Goal: Task Accomplishment & Management: Use online tool/utility

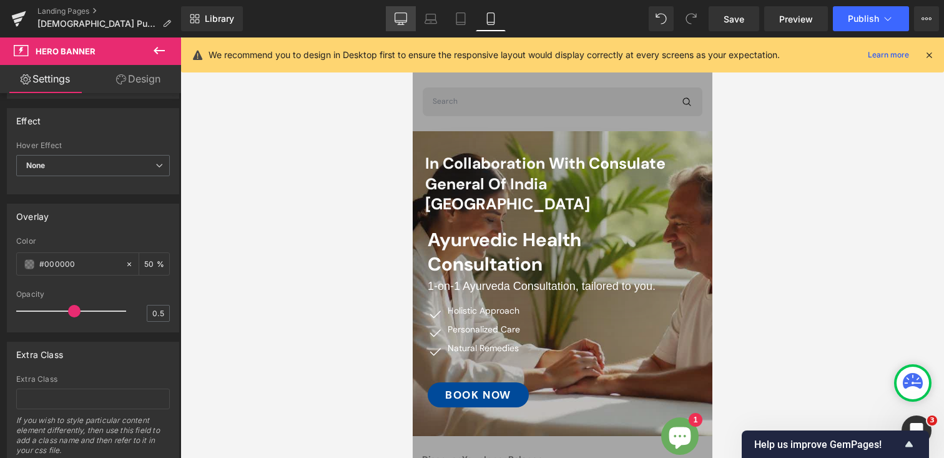
click at [393, 19] on link "Desktop" at bounding box center [401, 18] width 30 height 25
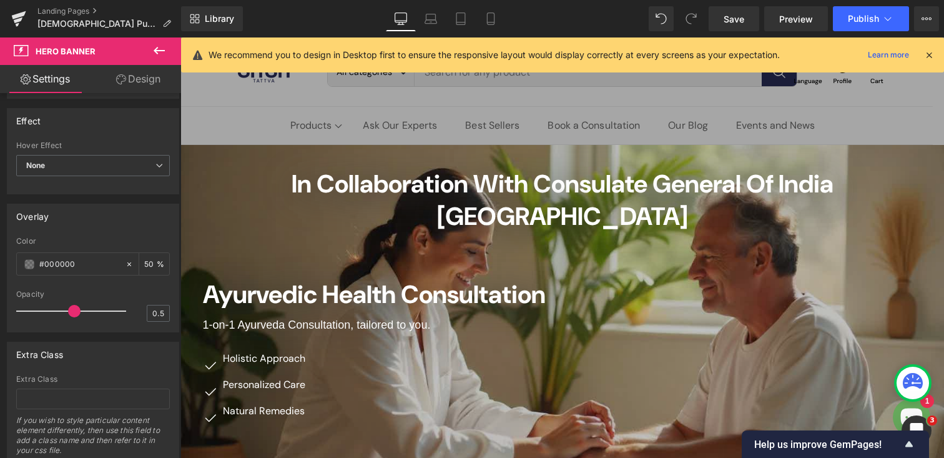
scroll to position [13, 0]
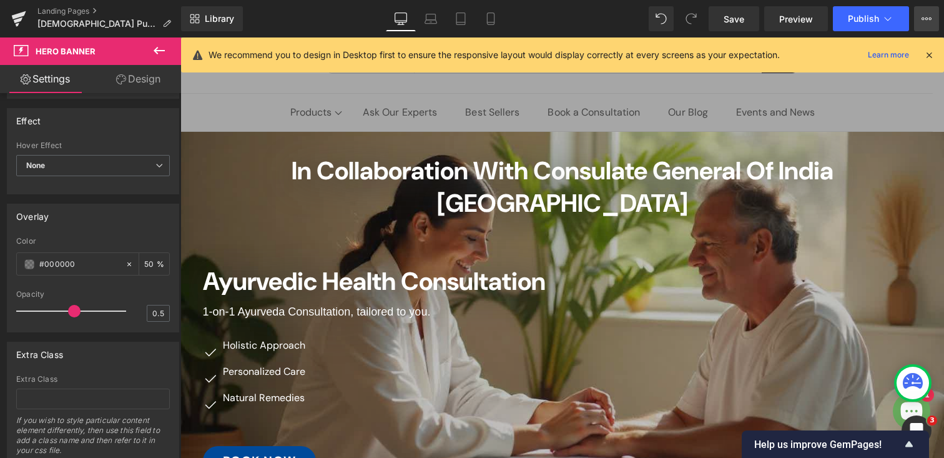
click at [930, 22] on icon at bounding box center [927, 19] width 10 height 10
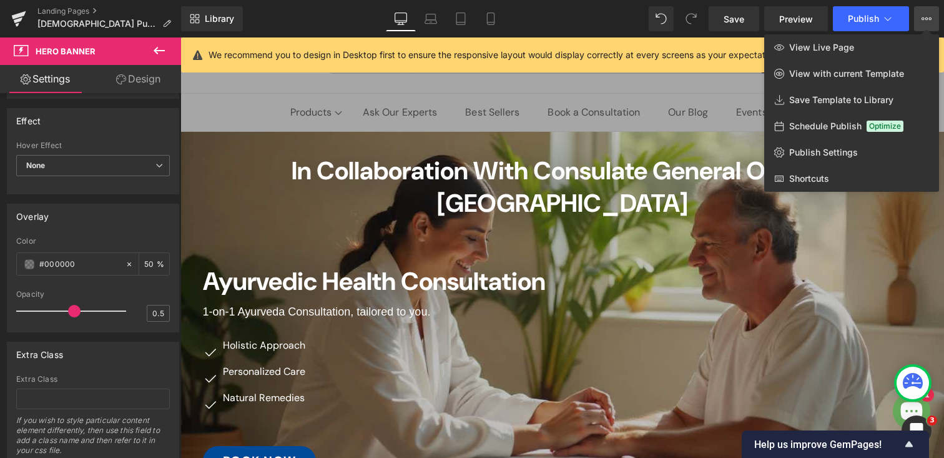
click at [597, 16] on div "Library Desktop Desktop Laptop Tablet Mobile Save Preview Publish Scheduled Vie…" at bounding box center [562, 18] width 763 height 25
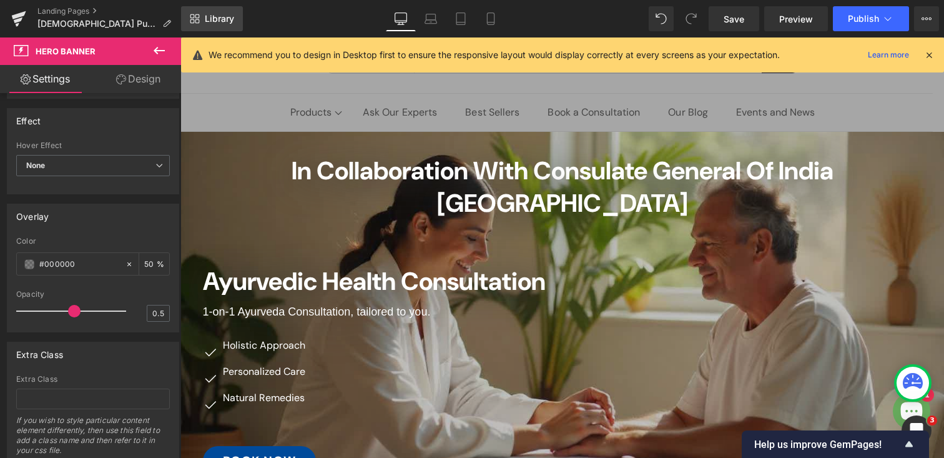
click at [220, 13] on span "Library" at bounding box center [219, 18] width 29 height 11
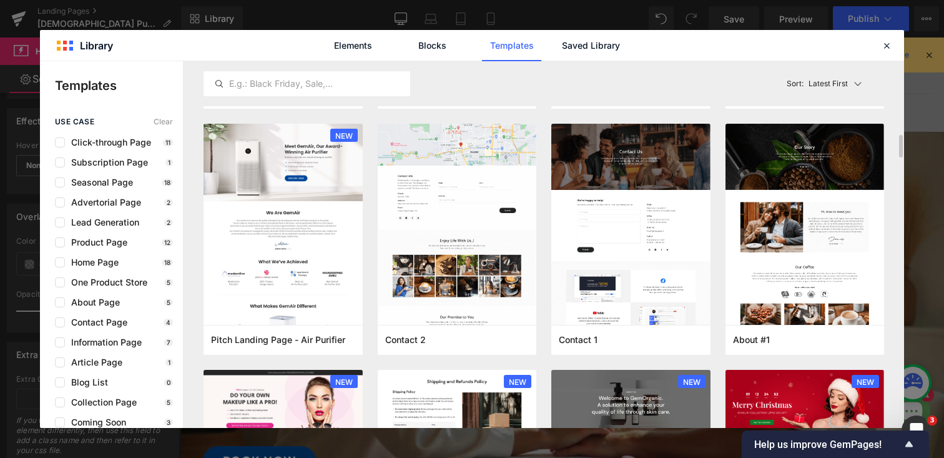
scroll to position [1215, 0]
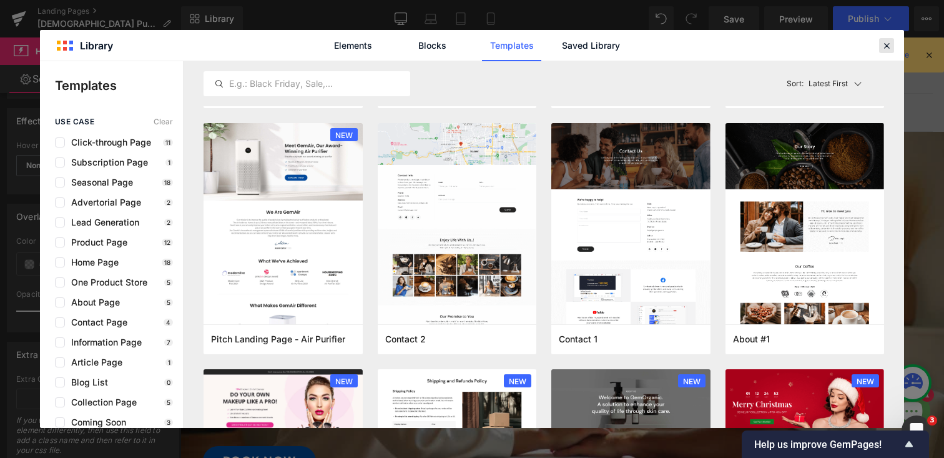
click at [888, 50] on icon at bounding box center [886, 45] width 11 height 11
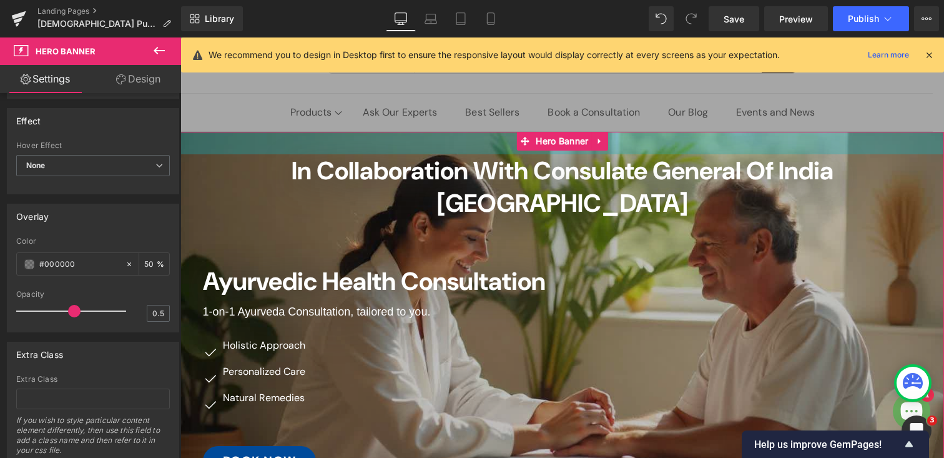
click at [210, 142] on div "36px" at bounding box center [562, 143] width 764 height 22
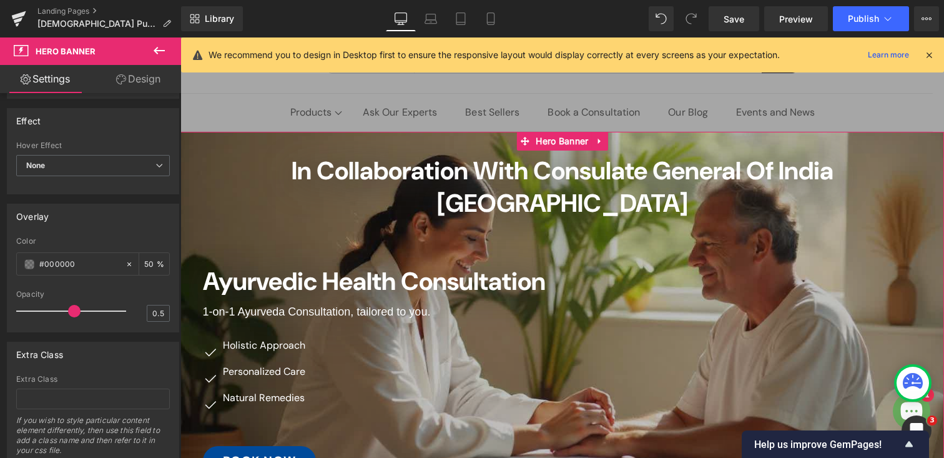
click at [133, 81] on link "Design" at bounding box center [138, 79] width 91 height 28
type input "0"
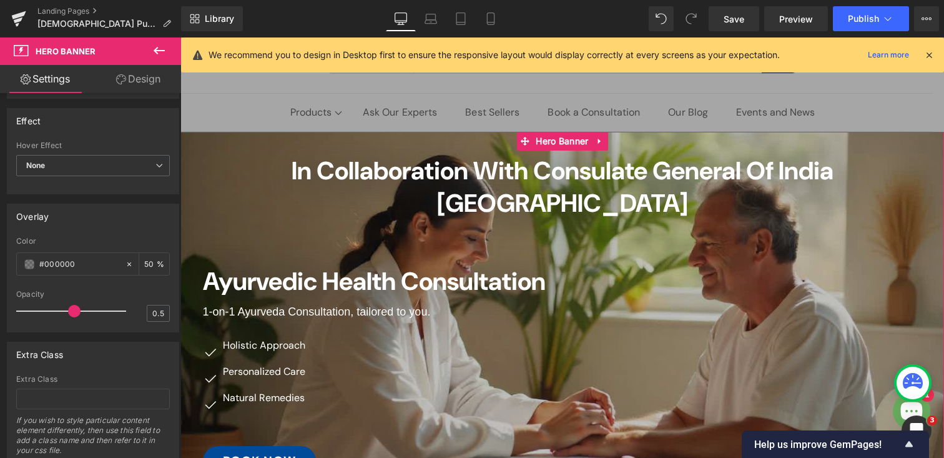
type input "36"
type input "0"
type input "36"
type input "0"
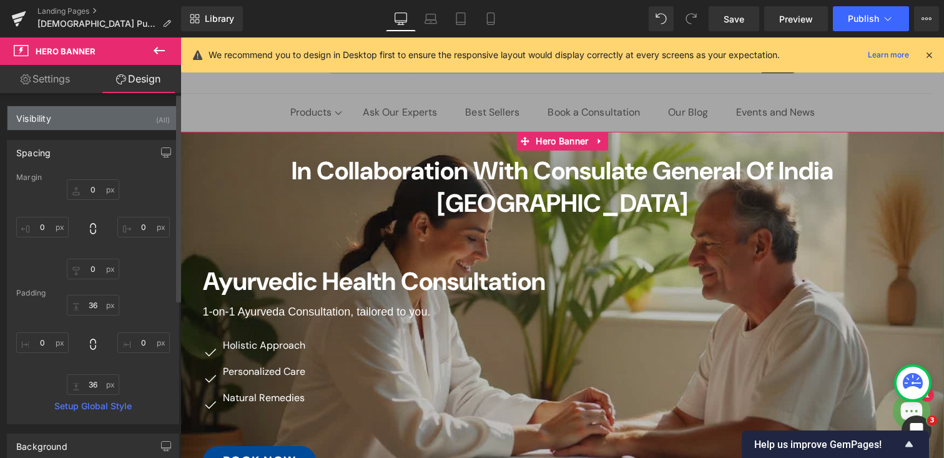
click at [99, 116] on div "Visibility (All)" at bounding box center [92, 118] width 171 height 24
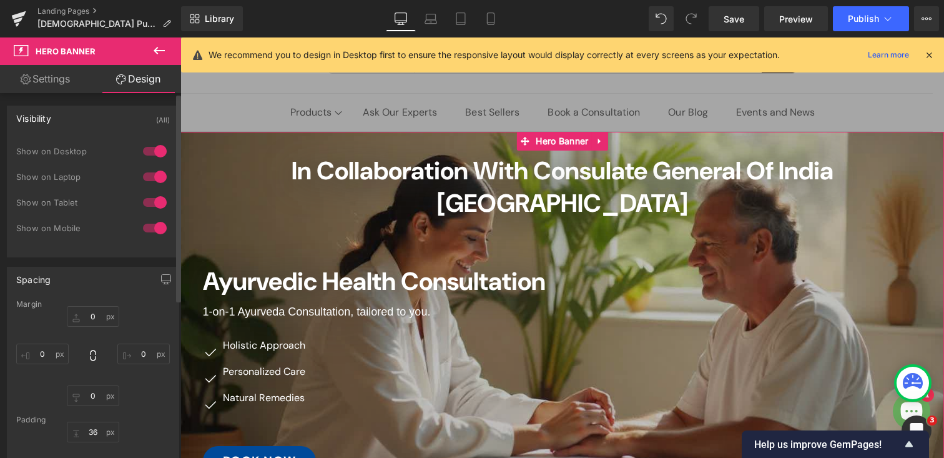
click at [144, 150] on div at bounding box center [155, 151] width 30 height 20
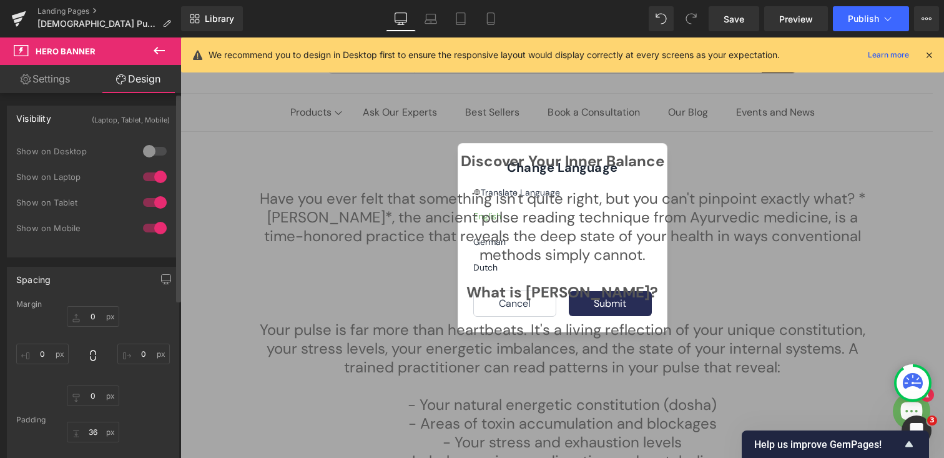
click at [144, 175] on div at bounding box center [155, 177] width 30 height 20
click at [154, 148] on div at bounding box center [155, 151] width 30 height 20
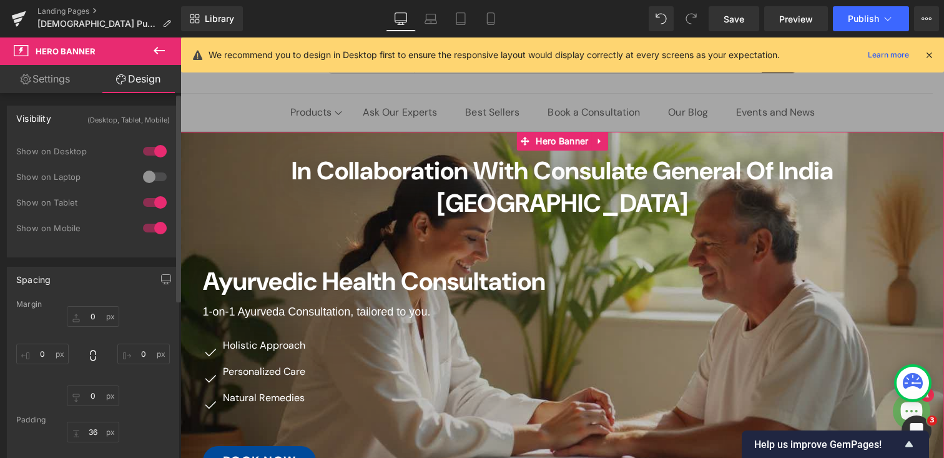
click at [155, 175] on div at bounding box center [155, 177] width 30 height 20
click at [146, 150] on div at bounding box center [155, 151] width 30 height 20
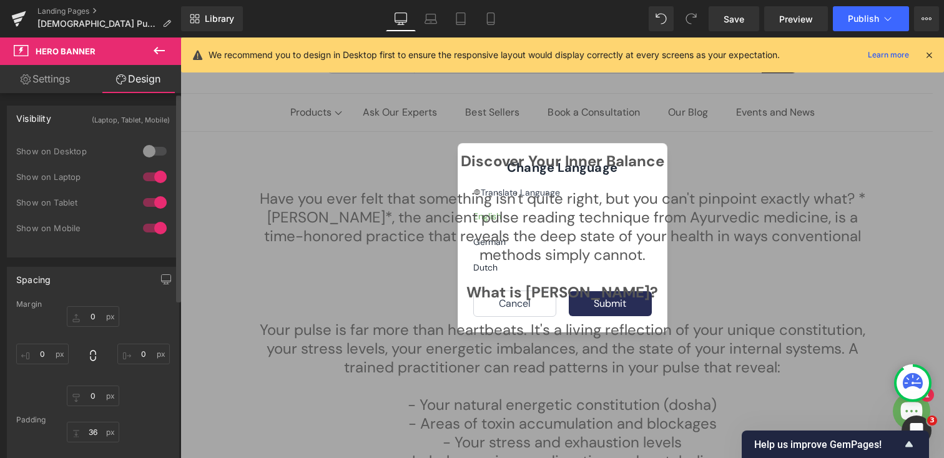
click at [157, 149] on div at bounding box center [155, 151] width 30 height 20
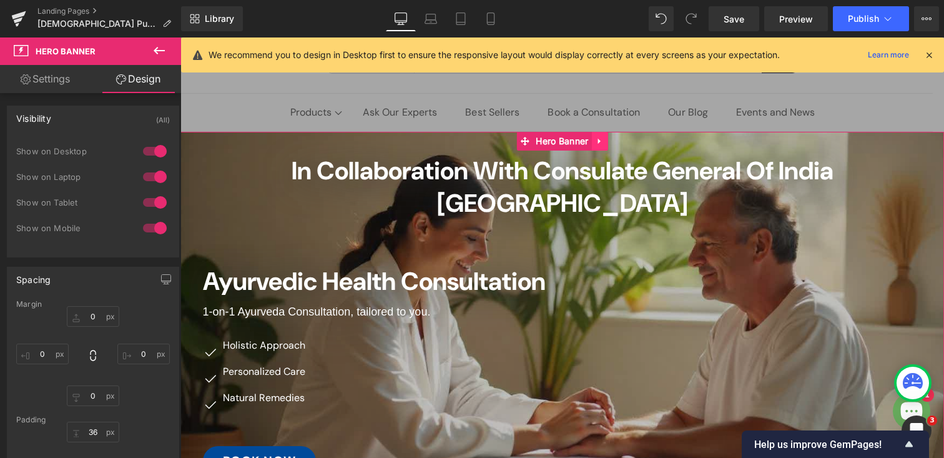
click at [601, 139] on icon at bounding box center [600, 140] width 9 height 9
click at [590, 139] on icon at bounding box center [592, 141] width 9 height 9
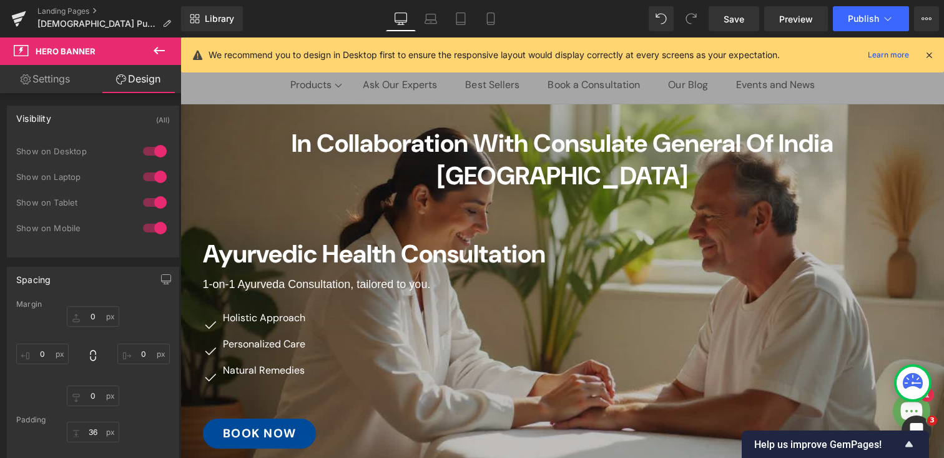
scroll to position [0, 0]
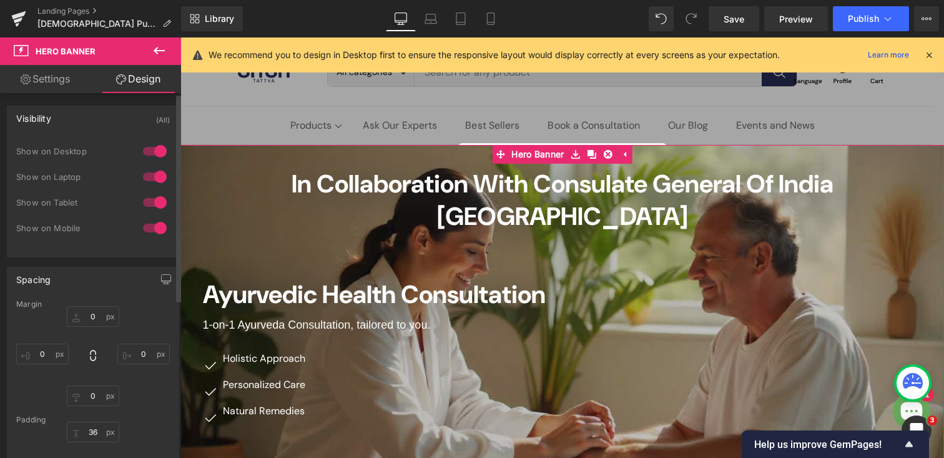
click at [143, 150] on div at bounding box center [155, 151] width 30 height 20
click at [145, 175] on div at bounding box center [155, 177] width 30 height 20
click at [144, 200] on div at bounding box center [155, 202] width 30 height 20
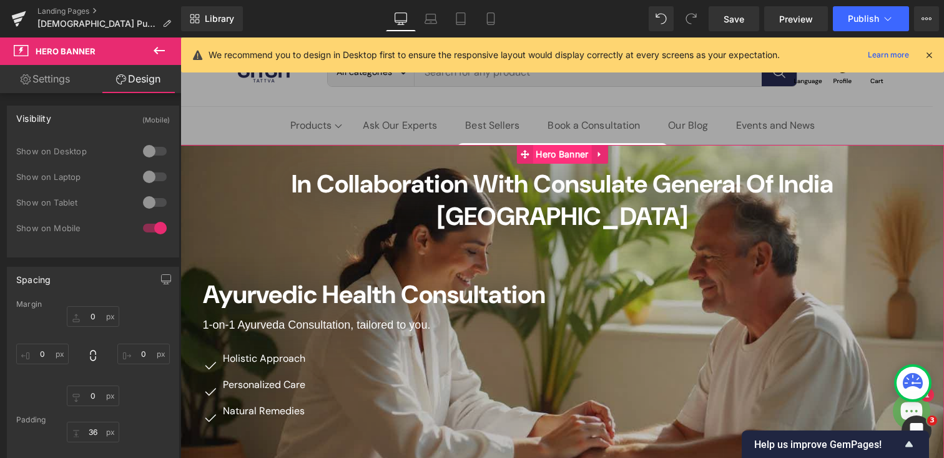
click at [555, 149] on span "Hero Banner" at bounding box center [562, 154] width 59 height 19
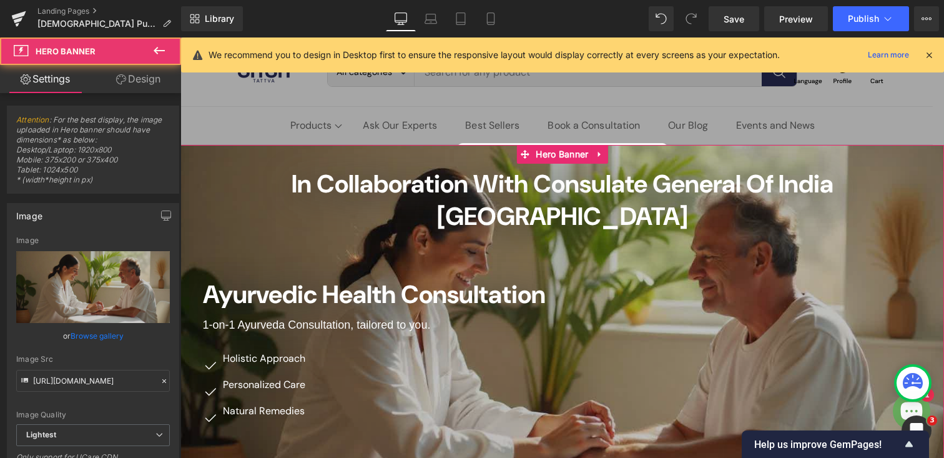
click at [136, 74] on link "Design" at bounding box center [138, 79] width 91 height 28
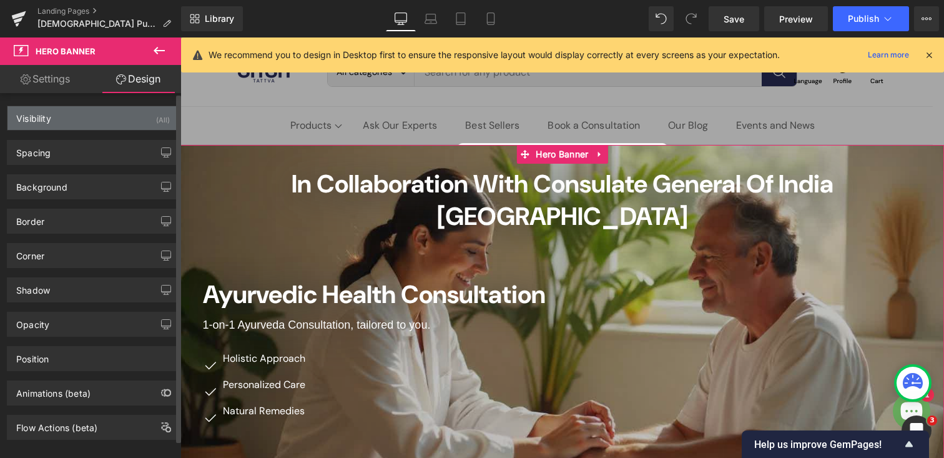
click at [107, 119] on div "Visibility (All)" at bounding box center [92, 118] width 171 height 24
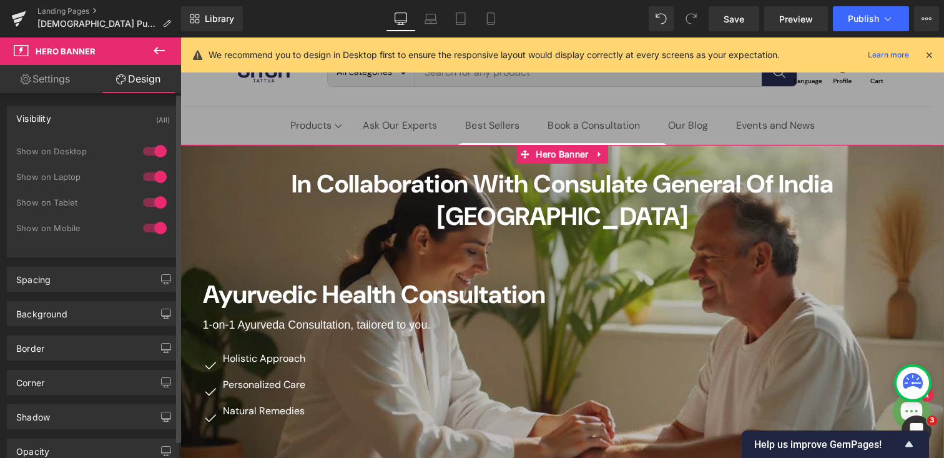
click at [143, 228] on div at bounding box center [155, 228] width 30 height 20
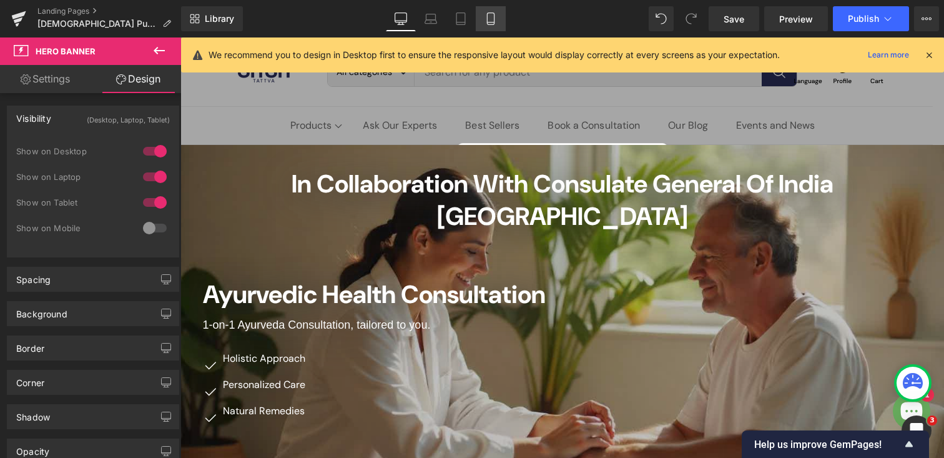
click at [486, 19] on icon at bounding box center [491, 18] width 12 height 12
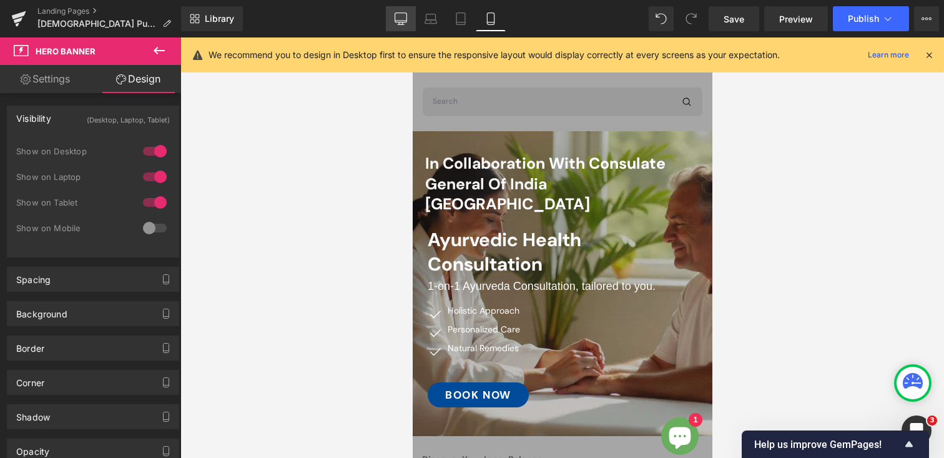
click at [401, 20] on icon at bounding box center [401, 18] width 12 height 12
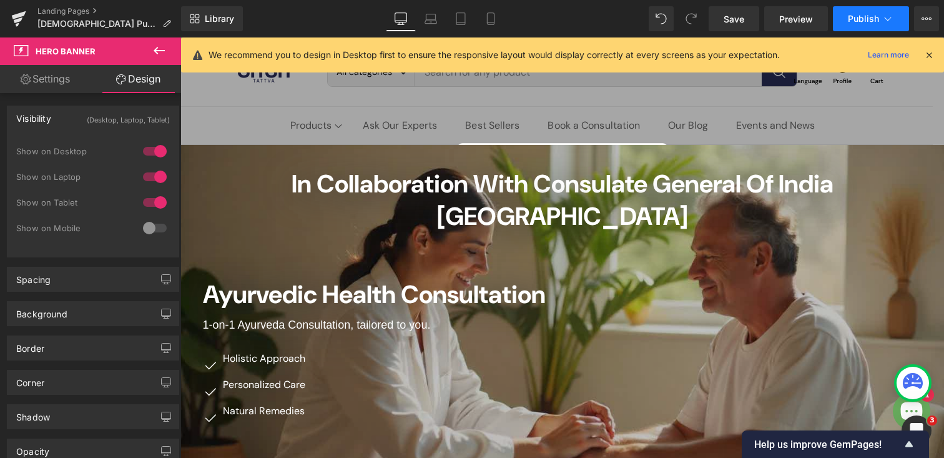
click at [858, 22] on span "Publish" at bounding box center [863, 19] width 31 height 10
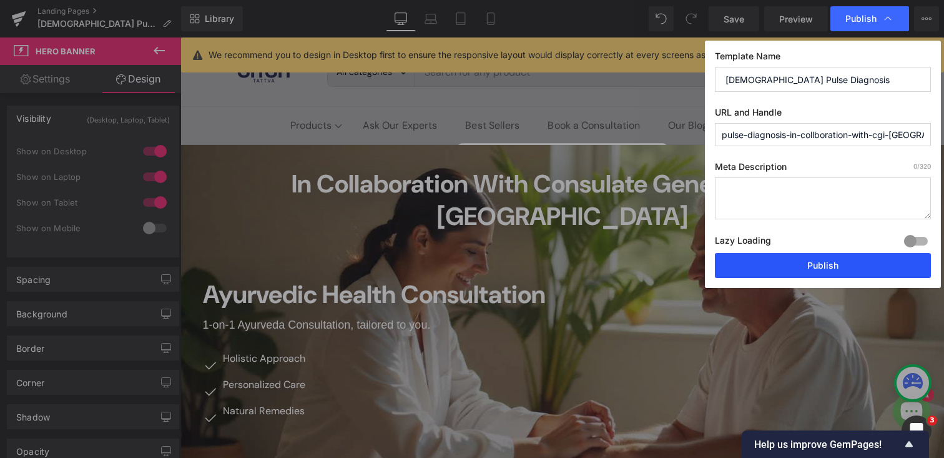
drag, startPoint x: 802, startPoint y: 269, endPoint x: 599, endPoint y: 48, distance: 300.5
click at [802, 269] on button "Publish" at bounding box center [823, 265] width 216 height 25
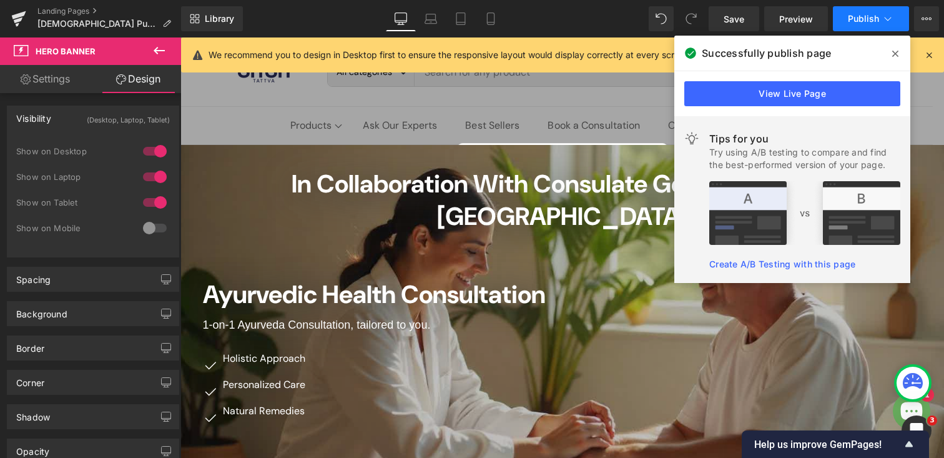
click at [887, 16] on icon at bounding box center [888, 18] width 12 height 12
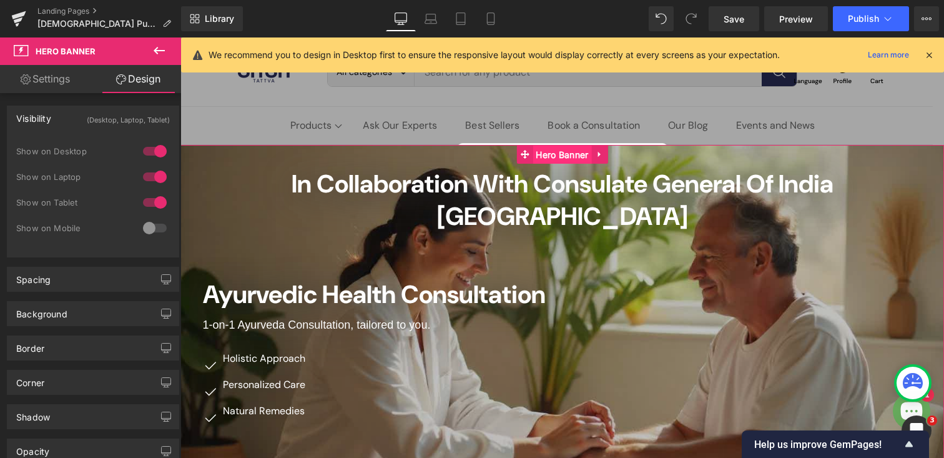
click at [548, 155] on span "Hero Banner" at bounding box center [562, 154] width 59 height 19
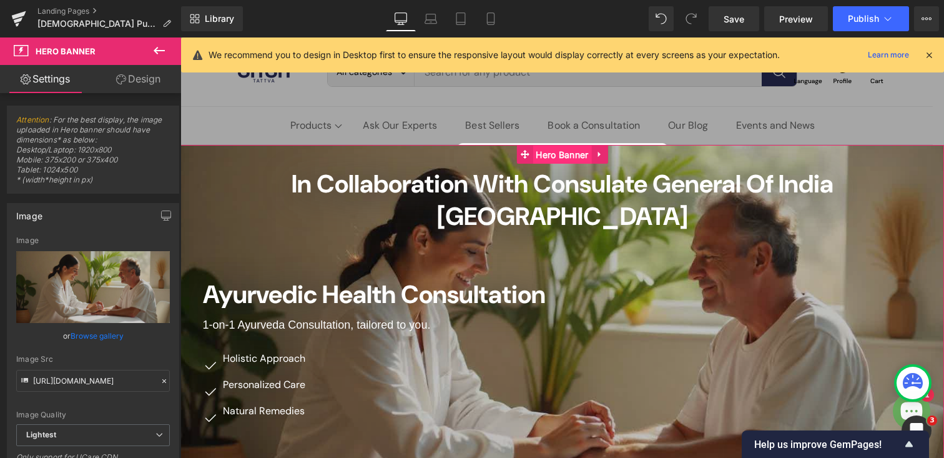
click at [550, 154] on span "Hero Banner" at bounding box center [562, 154] width 59 height 19
click at [69, 48] on span "Hero Banner" at bounding box center [66, 51] width 60 height 10
click at [144, 87] on link "Design" at bounding box center [138, 79] width 91 height 28
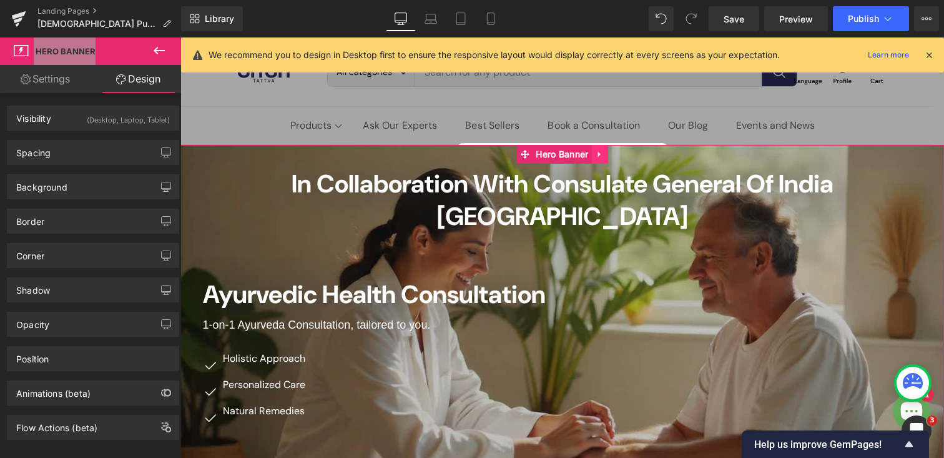
click at [604, 154] on icon at bounding box center [600, 153] width 9 height 9
click at [528, 153] on link "Hero Banner" at bounding box center [529, 154] width 75 height 19
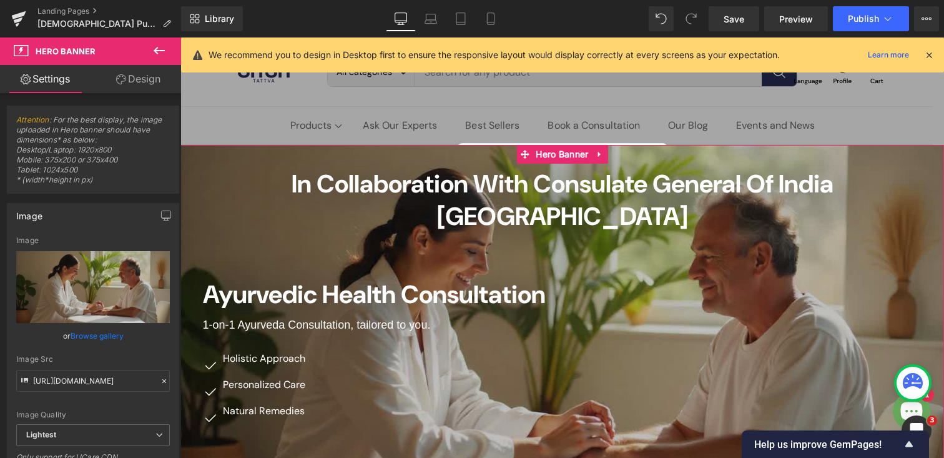
click at [137, 76] on link "Design" at bounding box center [138, 79] width 91 height 28
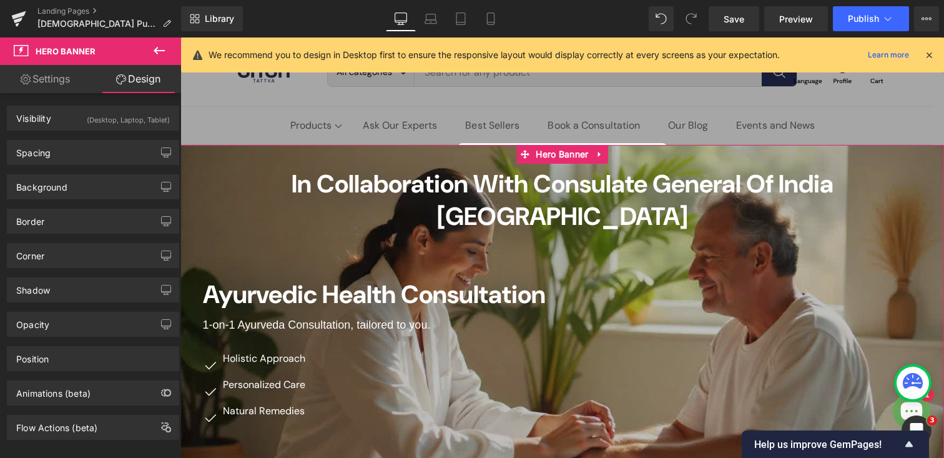
click at [49, 76] on link "Settings" at bounding box center [45, 79] width 91 height 28
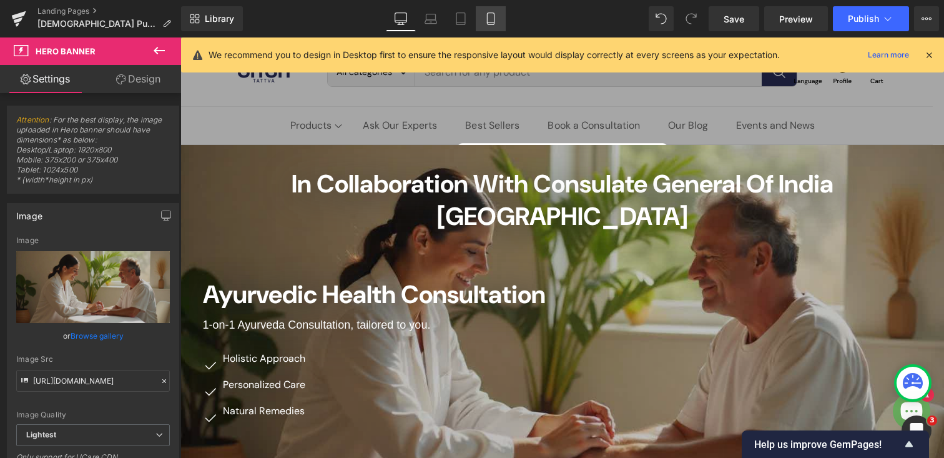
click at [498, 22] on link "Mobile" at bounding box center [491, 18] width 30 height 25
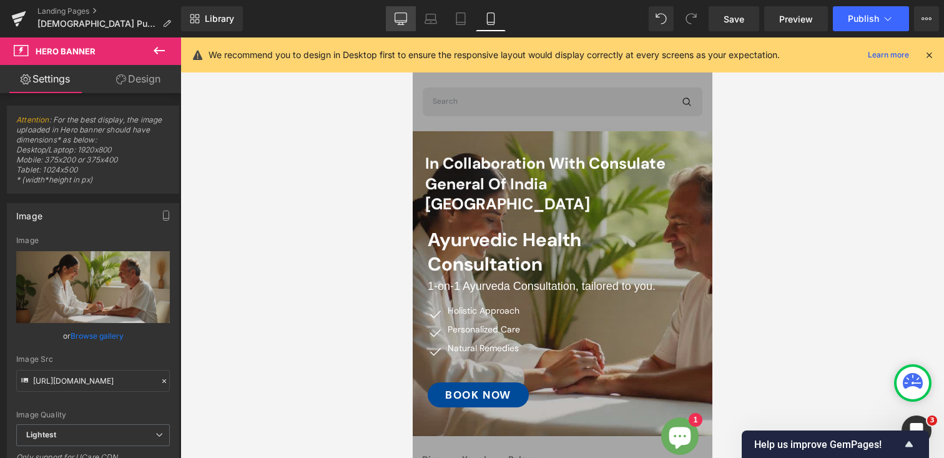
click at [397, 15] on icon at bounding box center [401, 18] width 12 height 12
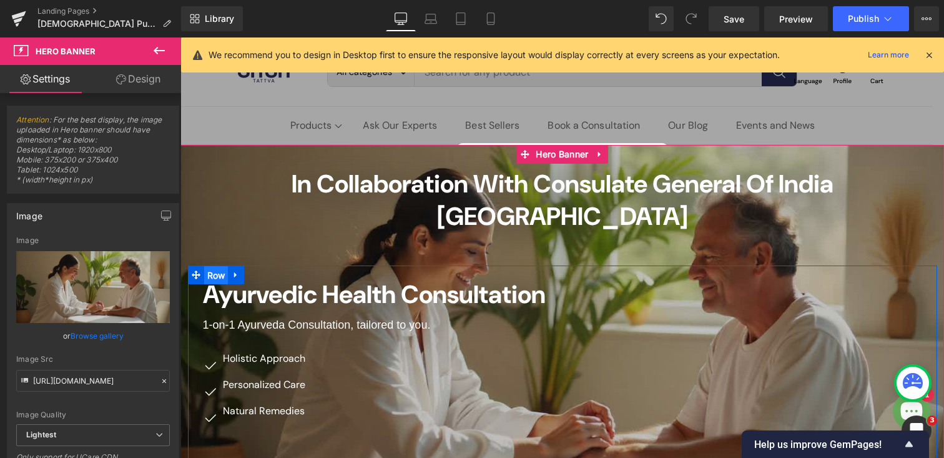
click at [215, 266] on span "Row" at bounding box center [216, 275] width 24 height 19
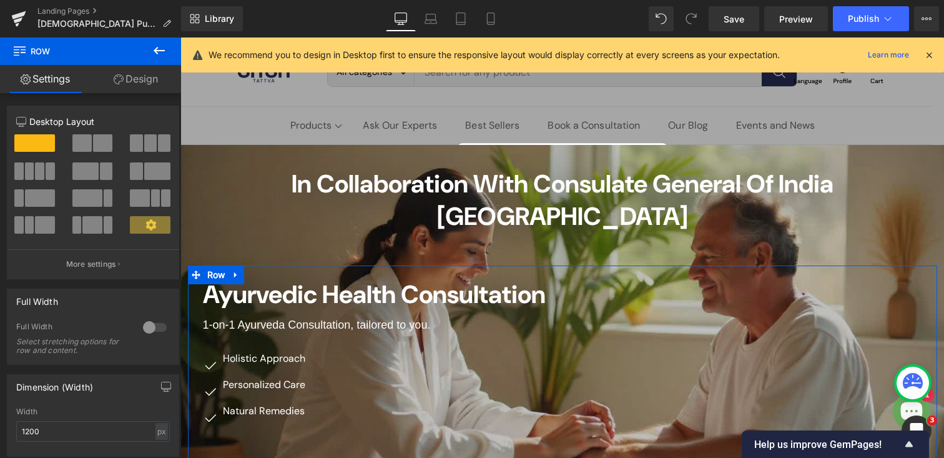
click at [137, 80] on link "Design" at bounding box center [136, 79] width 91 height 28
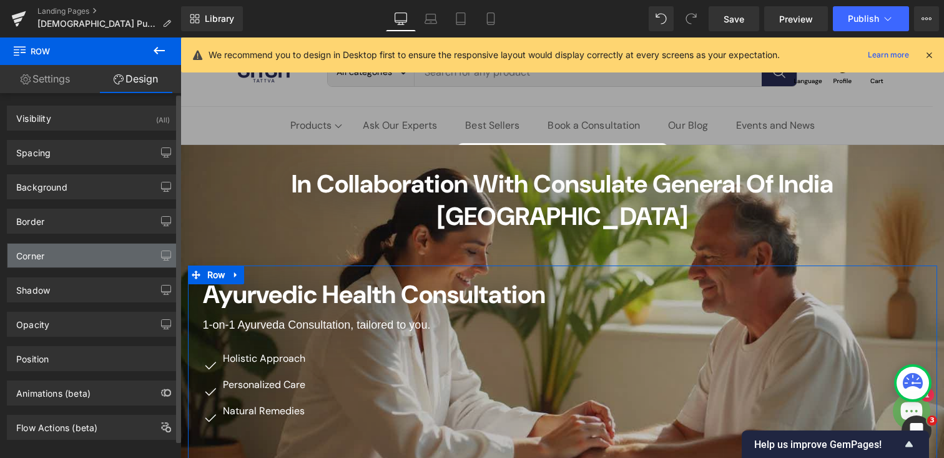
scroll to position [17, 0]
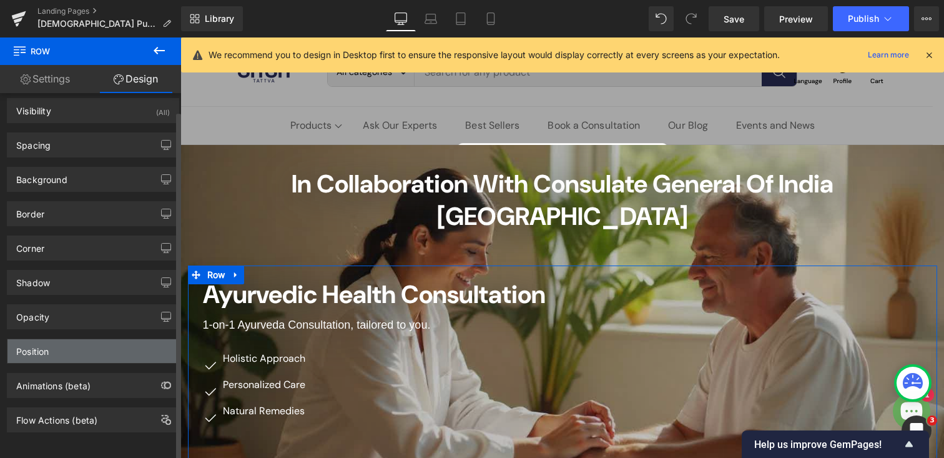
click at [52, 339] on div "Position" at bounding box center [92, 351] width 171 height 24
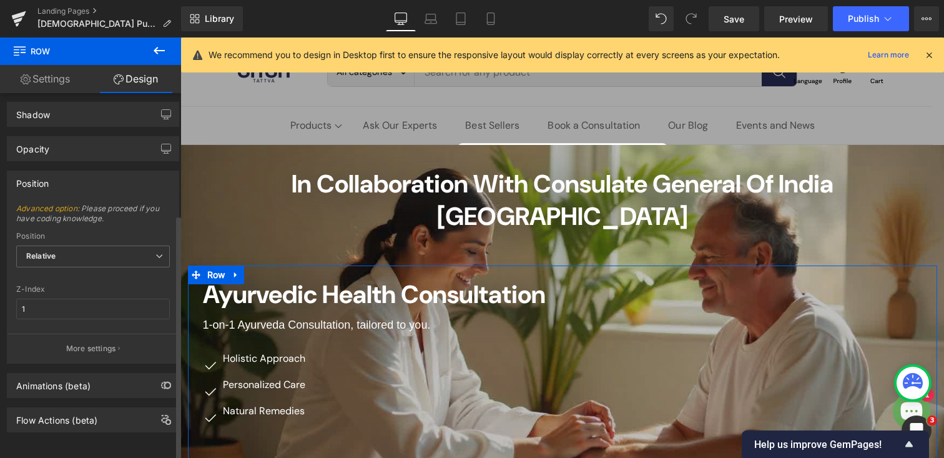
scroll to position [0, 0]
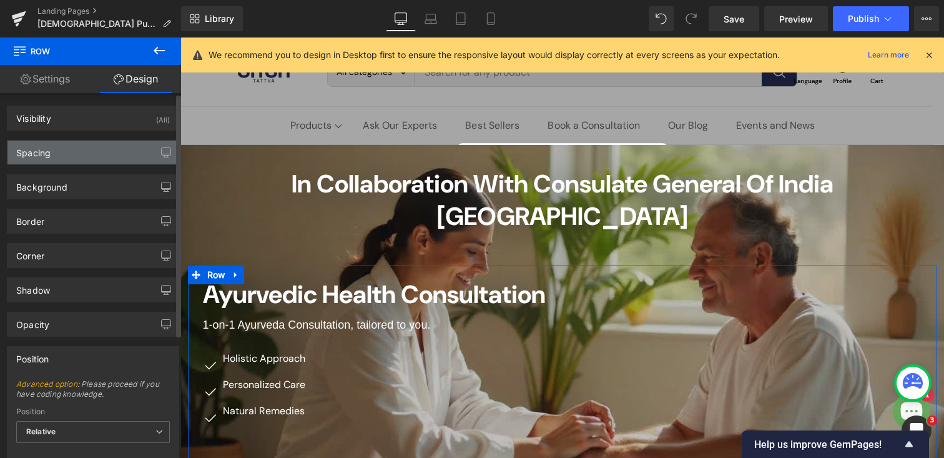
click at [62, 144] on div "Spacing" at bounding box center [92, 152] width 171 height 24
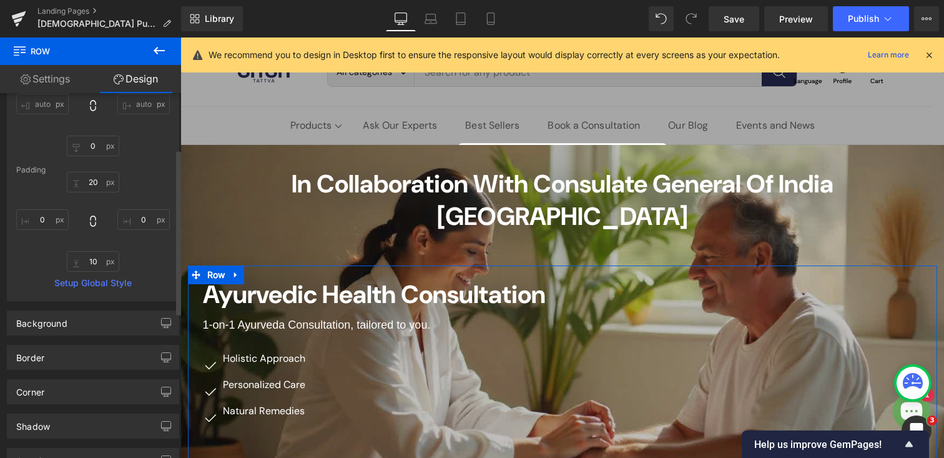
scroll to position [21, 0]
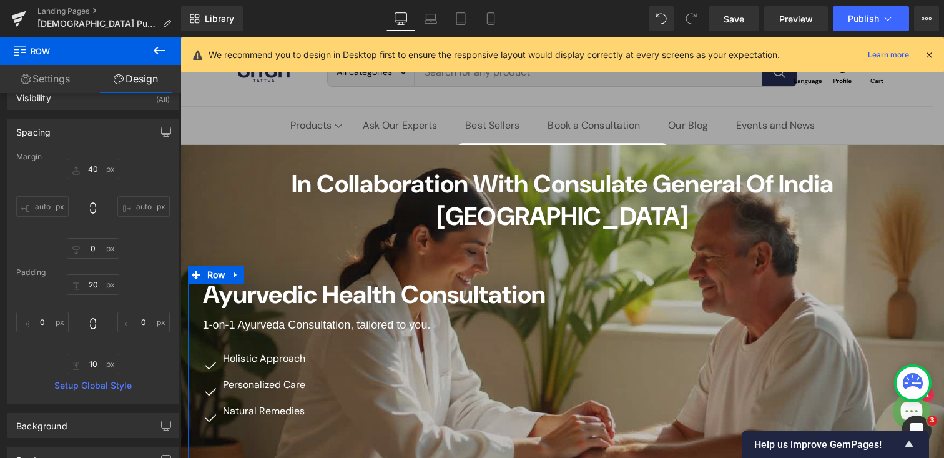
click at [49, 82] on link "Settings" at bounding box center [45, 79] width 91 height 28
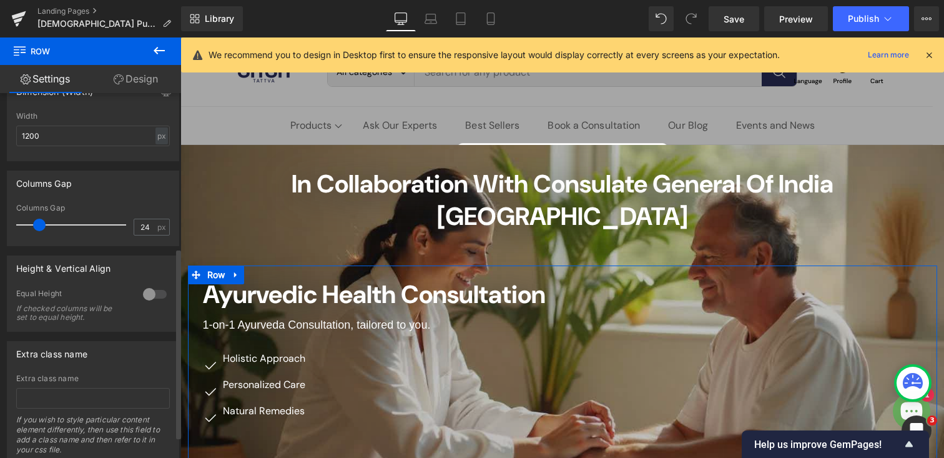
scroll to position [337, 0]
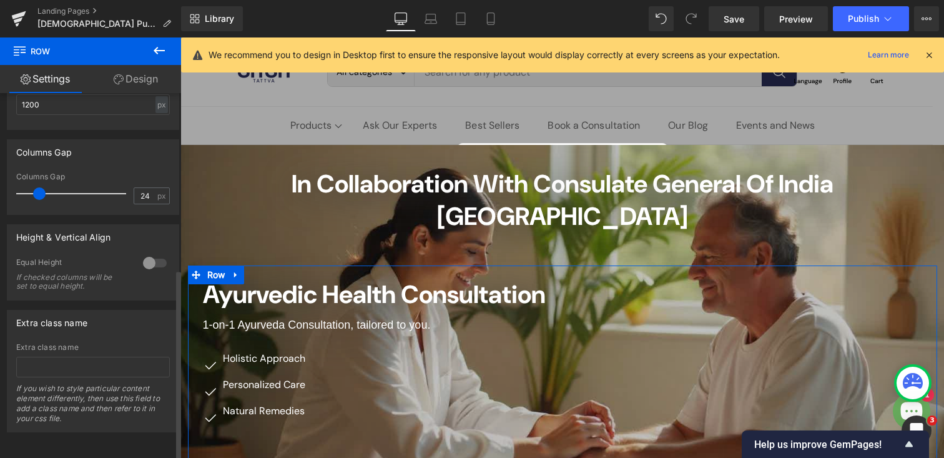
click at [152, 253] on div at bounding box center [155, 263] width 30 height 20
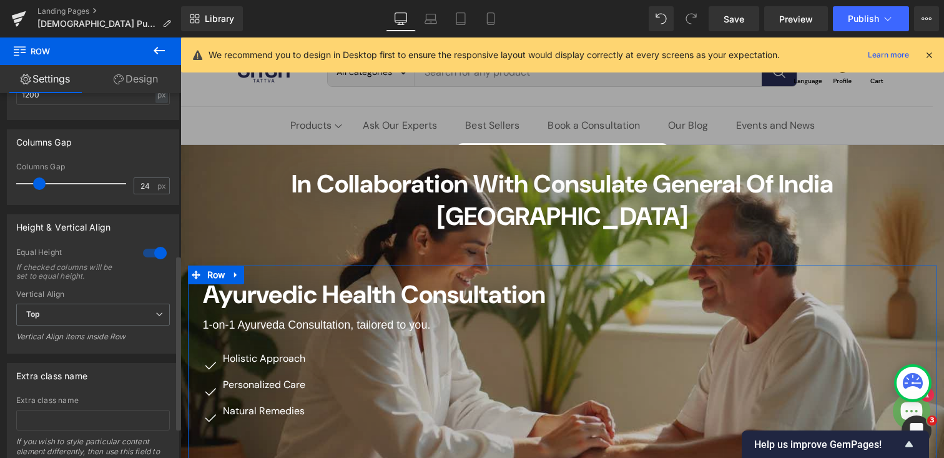
click at [140, 253] on div at bounding box center [155, 253] width 30 height 20
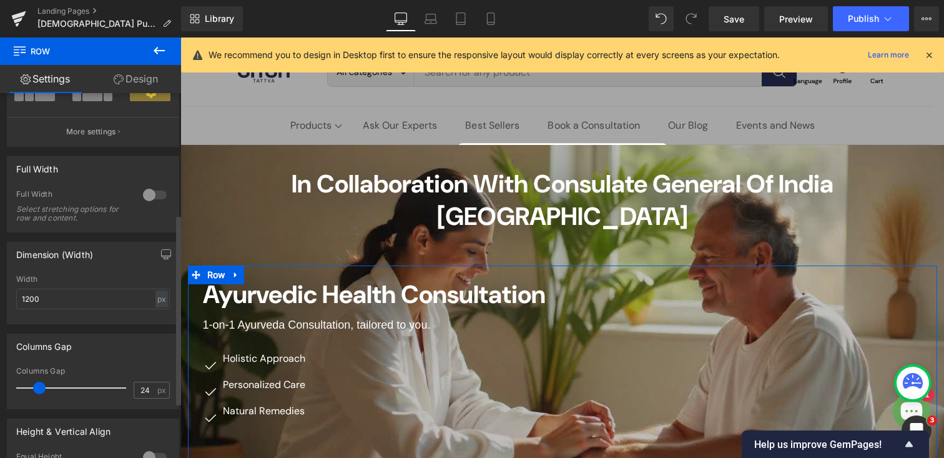
scroll to position [0, 0]
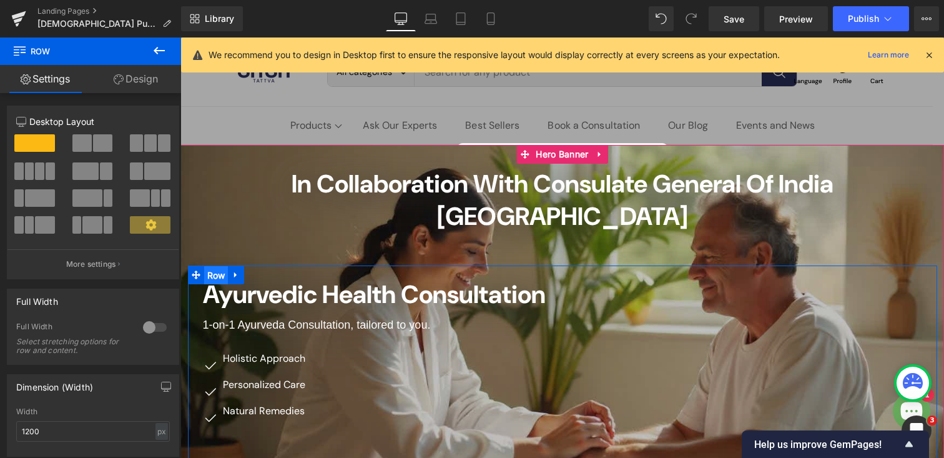
click at [215, 266] on span "Row" at bounding box center [216, 275] width 24 height 19
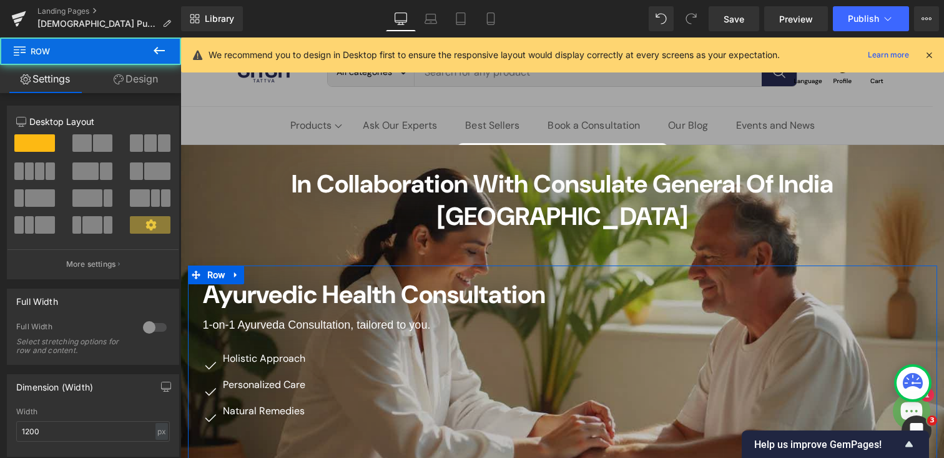
click at [130, 83] on link "Design" at bounding box center [136, 79] width 91 height 28
type input "40"
type input "0"
type input "20"
type input "0"
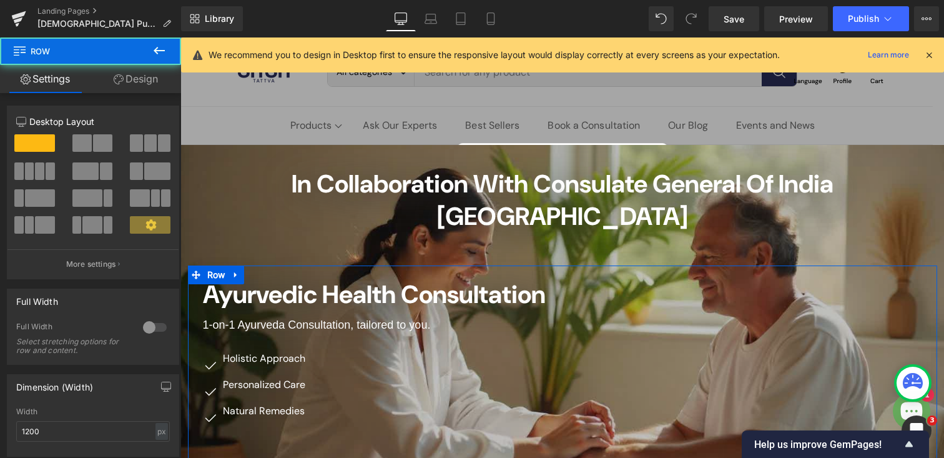
type input "10"
type input "0"
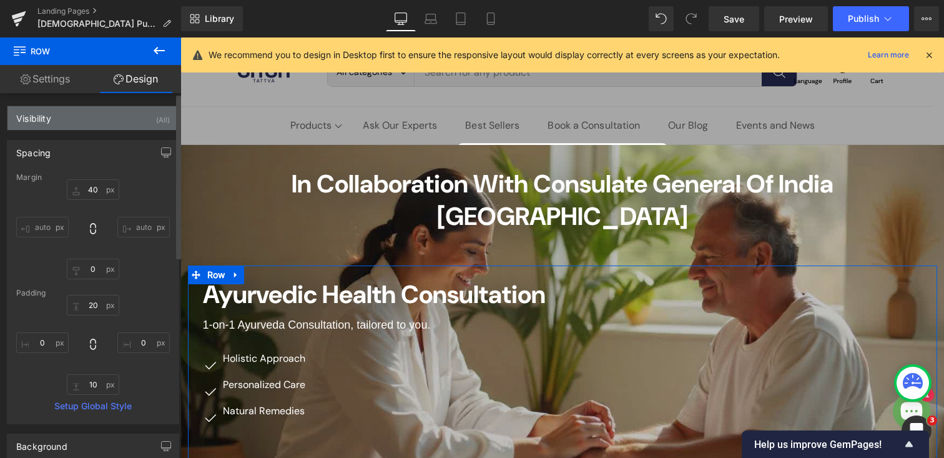
click at [116, 119] on div "Visibility (All)" at bounding box center [92, 118] width 171 height 24
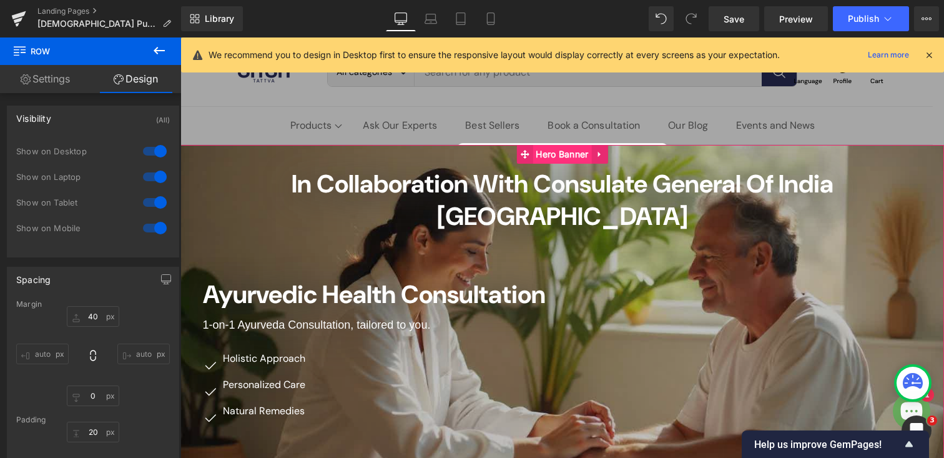
click at [558, 149] on span "Hero Banner" at bounding box center [562, 154] width 59 height 19
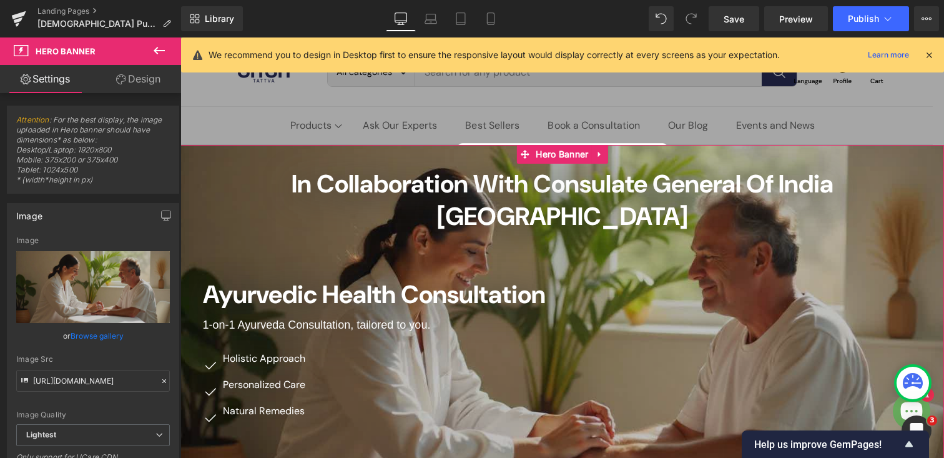
click at [142, 85] on link "Design" at bounding box center [138, 79] width 91 height 28
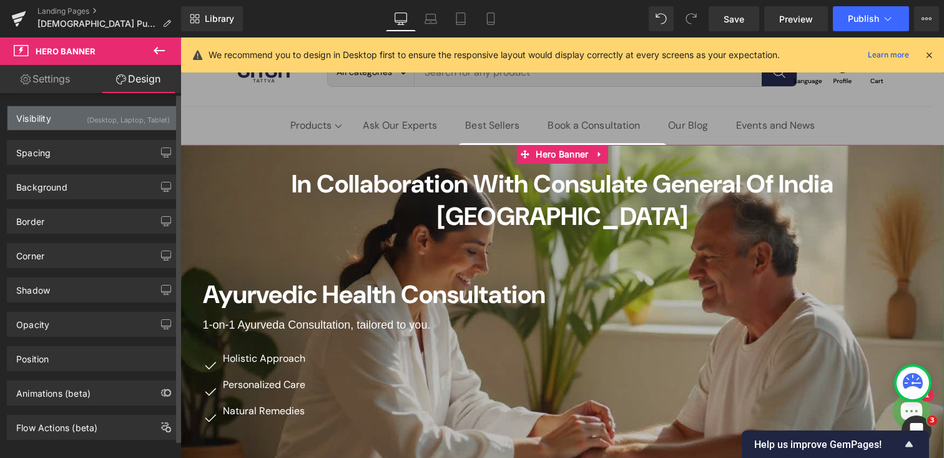
click at [65, 128] on div "Visibility (Desktop, Laptop, Tablet)" at bounding box center [92, 118] width 171 height 24
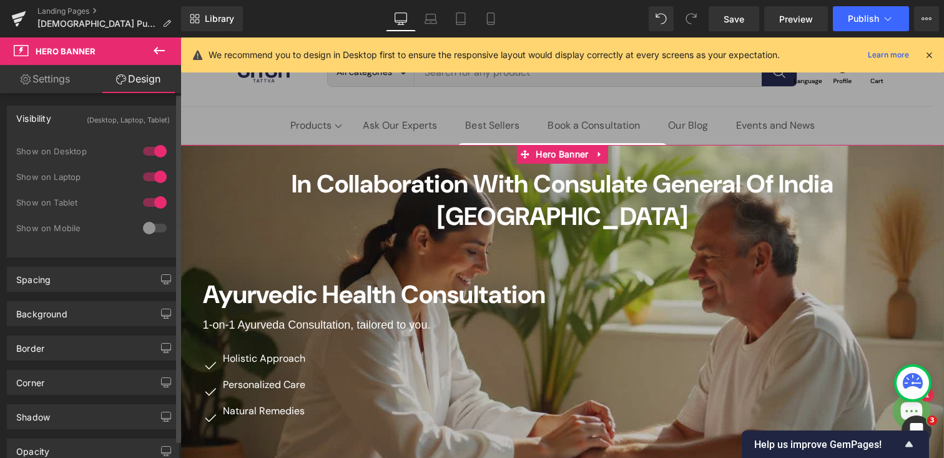
click at [72, 122] on div "Visibility (Desktop, Laptop, Tablet)" at bounding box center [92, 118] width 171 height 24
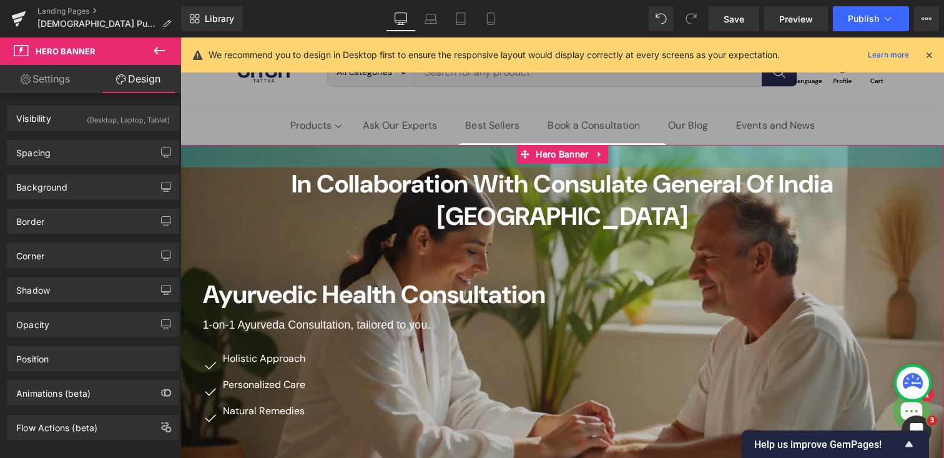
click at [208, 150] on div "36px" at bounding box center [562, 156] width 764 height 22
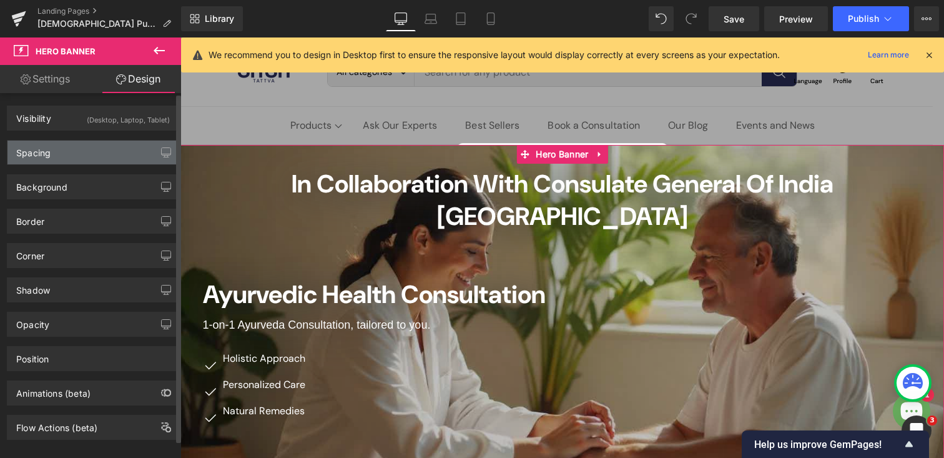
click at [72, 159] on div "Spacing" at bounding box center [92, 152] width 171 height 24
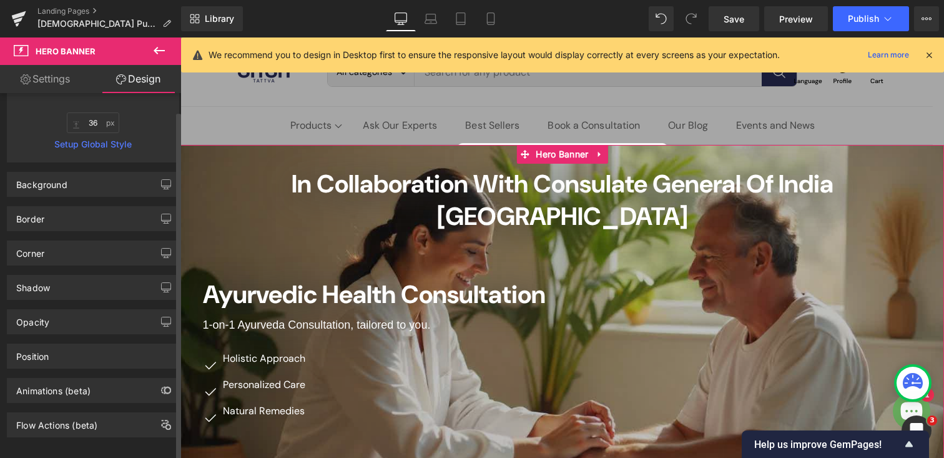
scroll to position [277, 0]
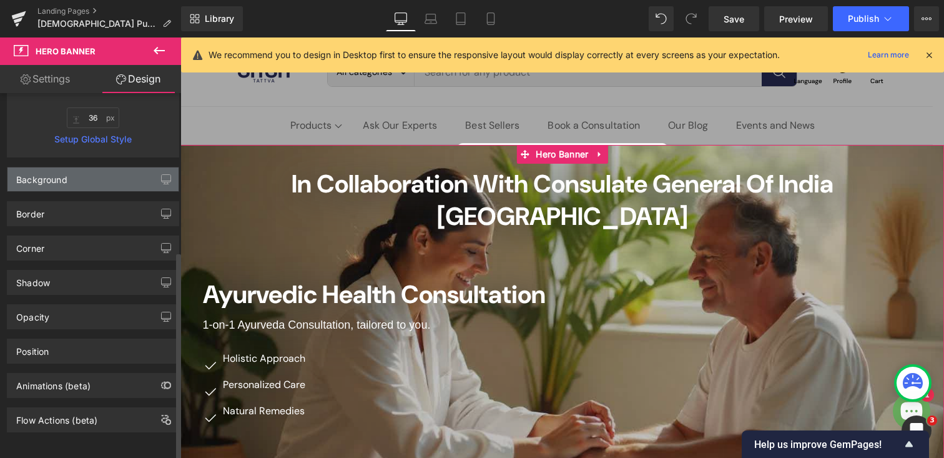
click at [77, 167] on div "Background" at bounding box center [92, 179] width 171 height 24
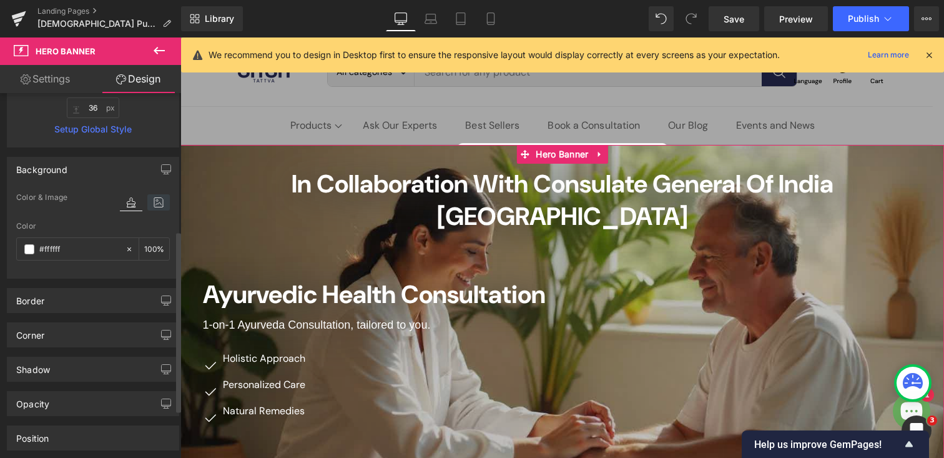
click at [151, 201] on icon at bounding box center [158, 202] width 22 height 16
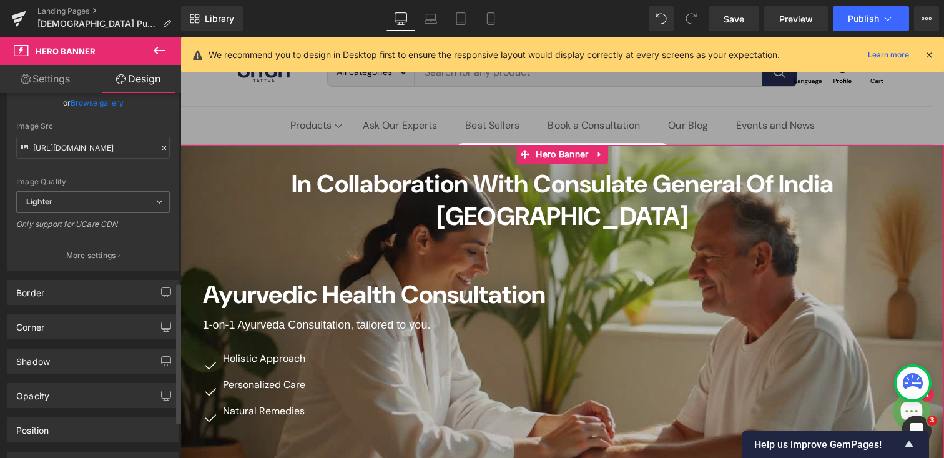
scroll to position [503, 0]
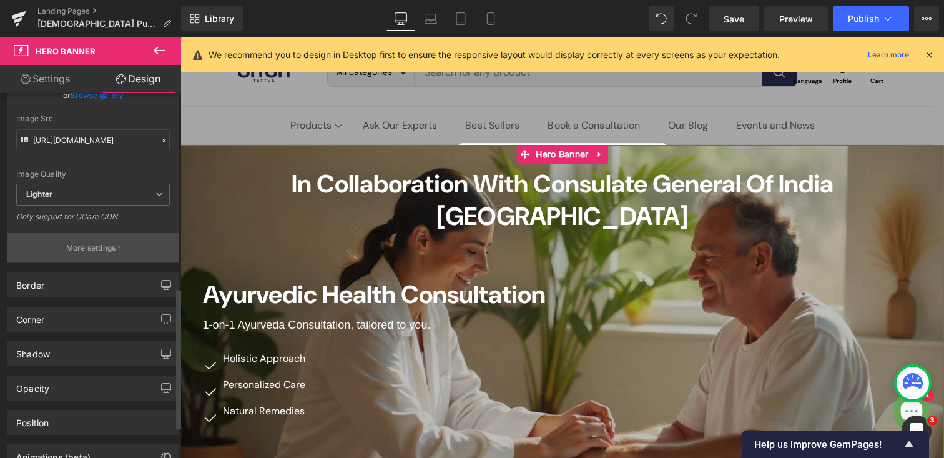
click at [96, 250] on p "More settings" at bounding box center [91, 247] width 50 height 11
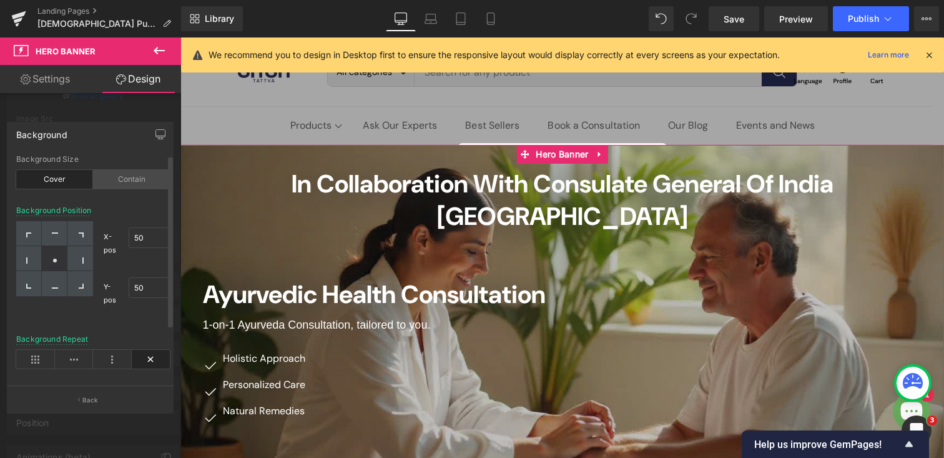
click at [131, 180] on div "Contain" at bounding box center [131, 179] width 77 height 19
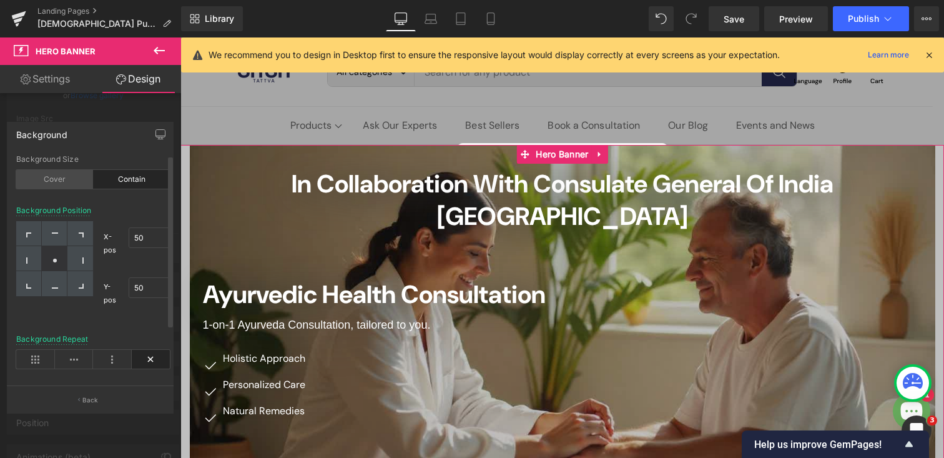
click at [47, 181] on div "Cover" at bounding box center [54, 179] width 77 height 19
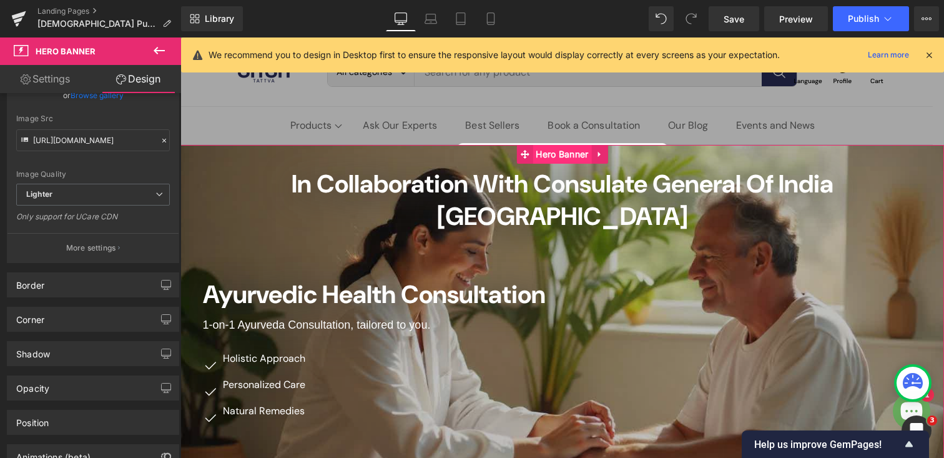
click at [558, 149] on span "Hero Banner" at bounding box center [562, 154] width 59 height 19
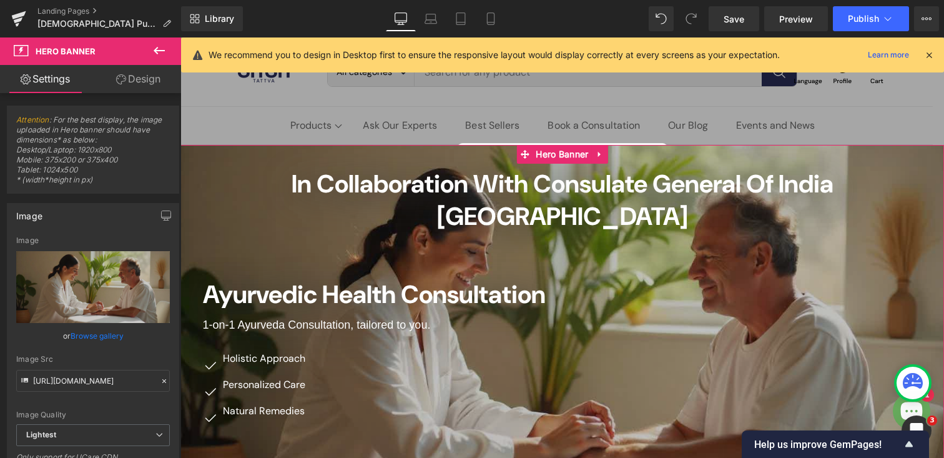
click at [140, 77] on link "Design" at bounding box center [138, 79] width 91 height 28
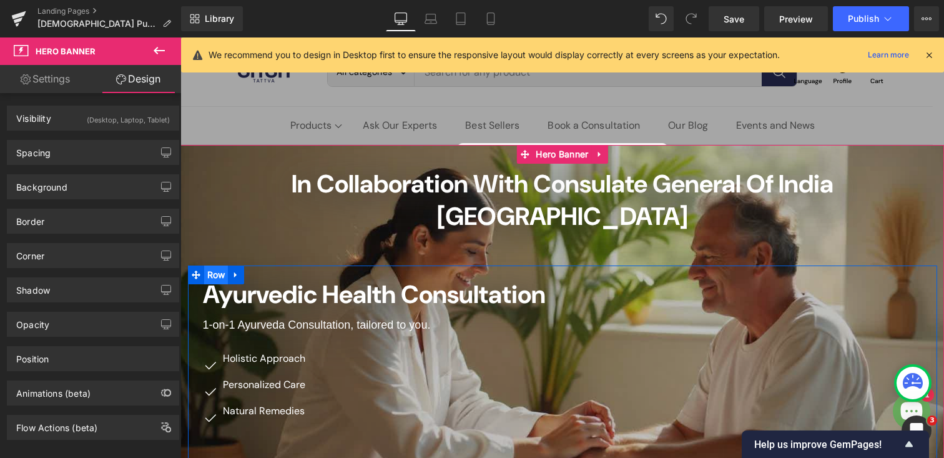
click at [210, 265] on span "Row" at bounding box center [216, 274] width 24 height 19
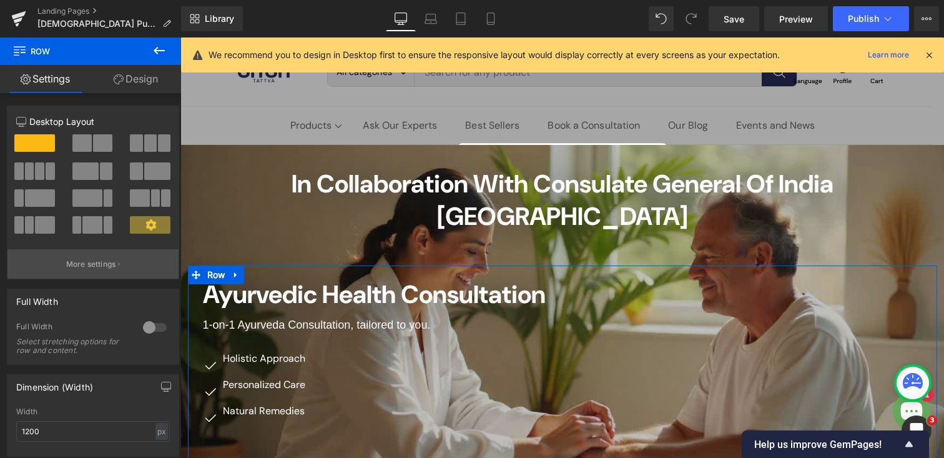
click at [96, 265] on p "More settings" at bounding box center [91, 263] width 50 height 11
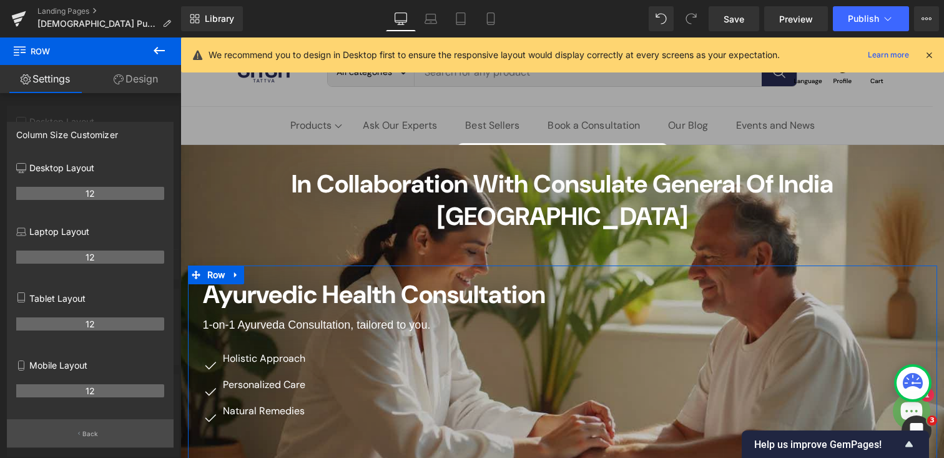
click at [90, 431] on p "Back" at bounding box center [90, 433] width 16 height 9
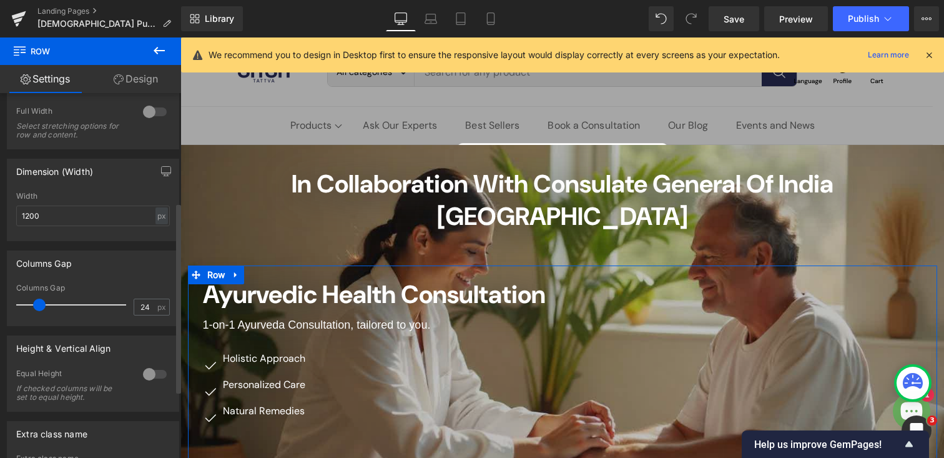
scroll to position [236, 0]
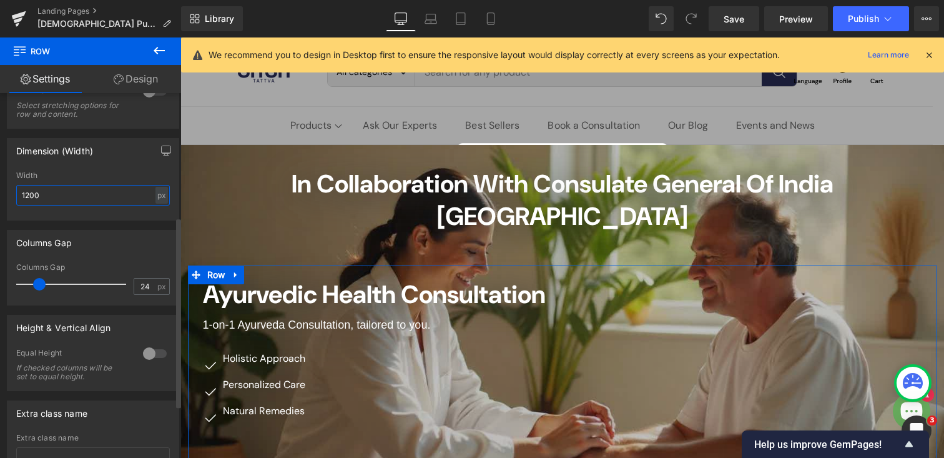
click at [49, 200] on input "1200" at bounding box center [93, 195] width 154 height 21
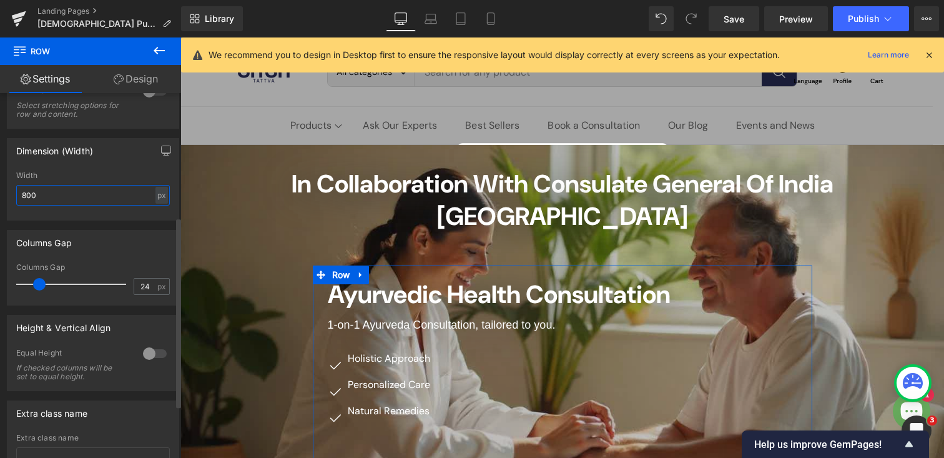
click at [32, 194] on input "800" at bounding box center [93, 195] width 154 height 21
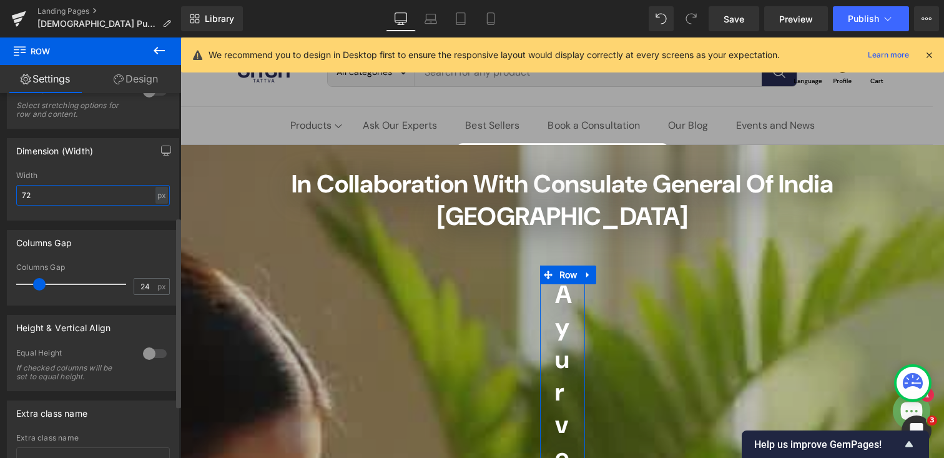
type input "720"
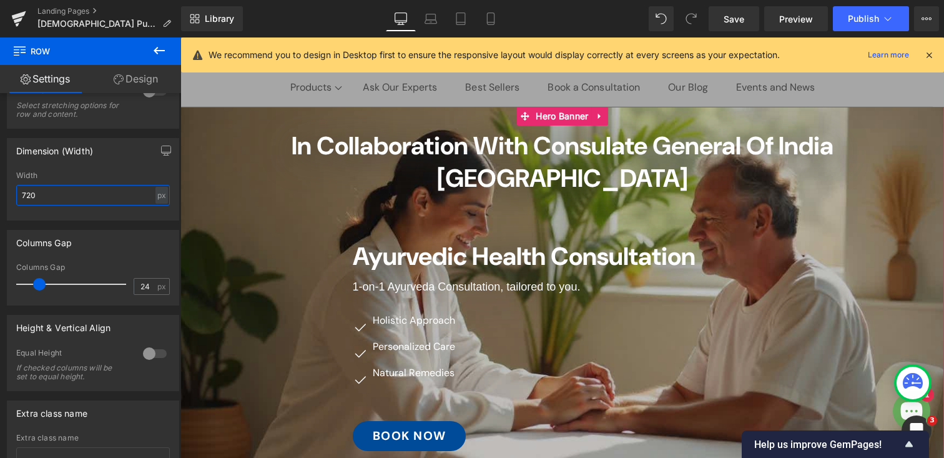
scroll to position [33, 0]
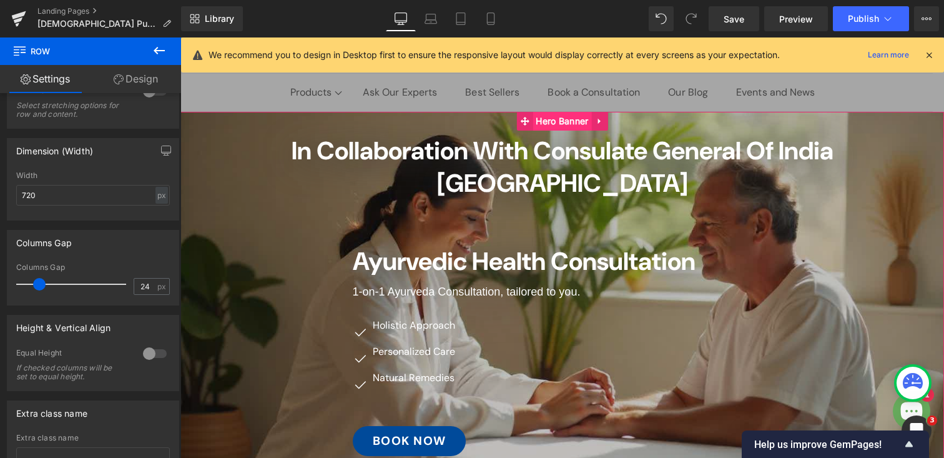
click at [547, 119] on span "Hero Banner" at bounding box center [562, 121] width 59 height 19
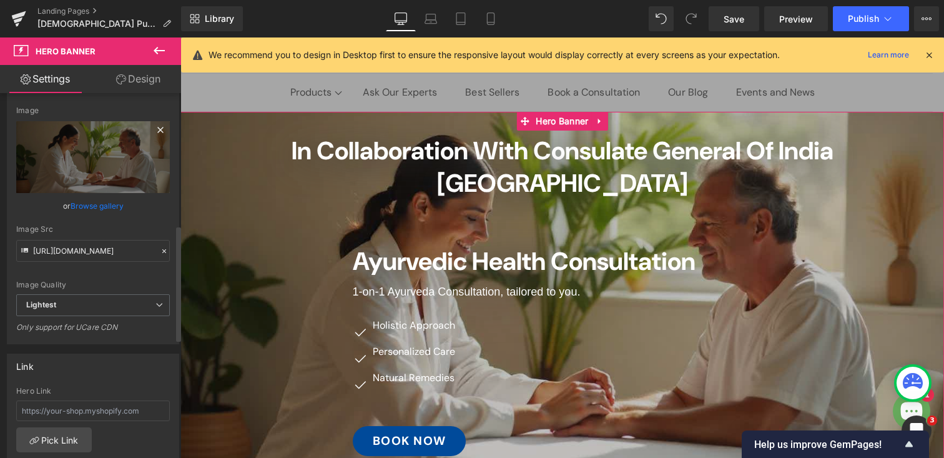
scroll to position [0, 0]
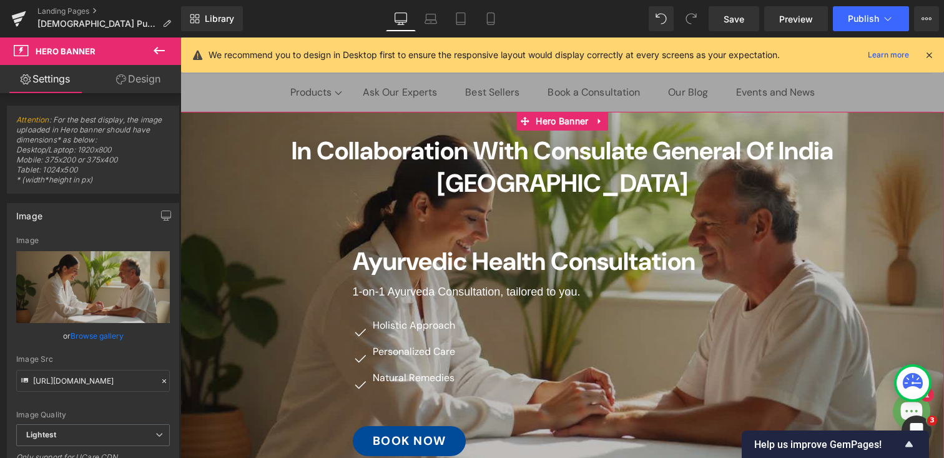
click at [142, 74] on link "Design" at bounding box center [138, 79] width 91 height 28
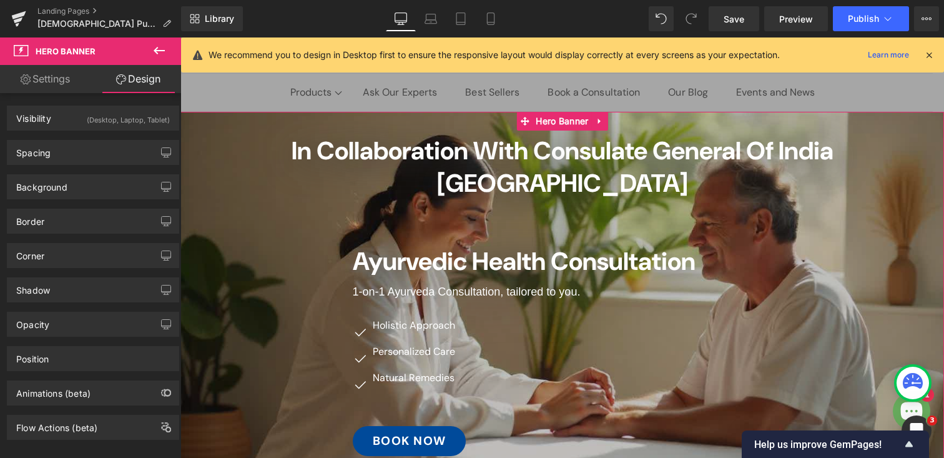
type input "0"
type input "36"
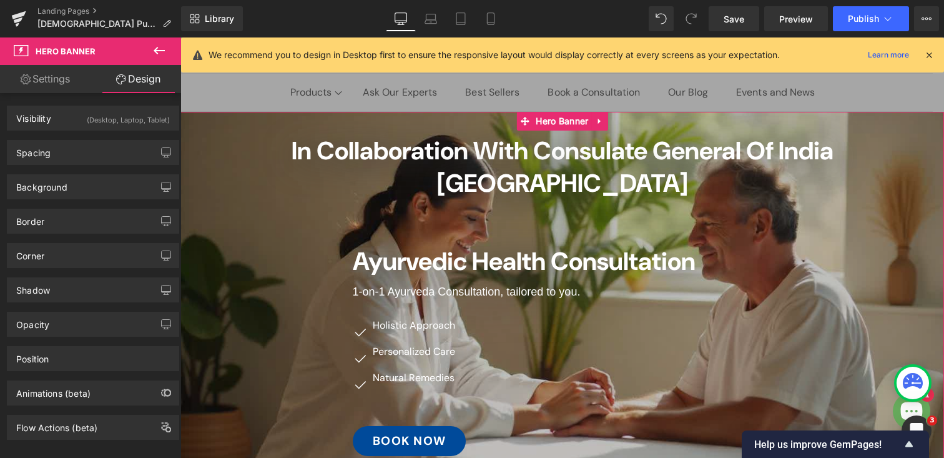
type input "0"
type input "36"
type input "0"
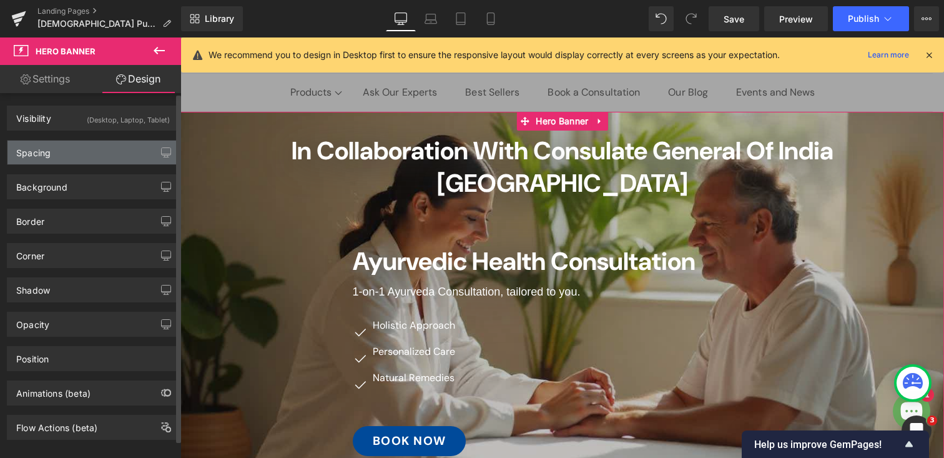
click at [77, 149] on div "Spacing" at bounding box center [92, 152] width 171 height 24
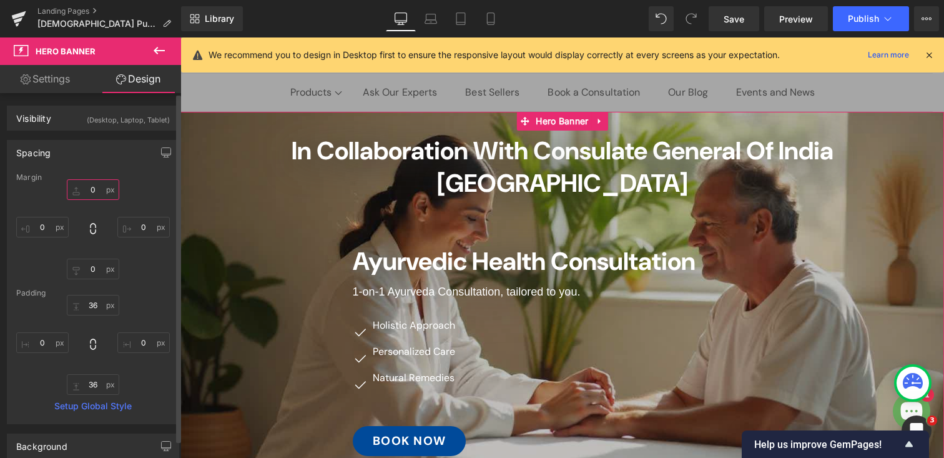
click at [91, 187] on input "0" at bounding box center [93, 189] width 52 height 21
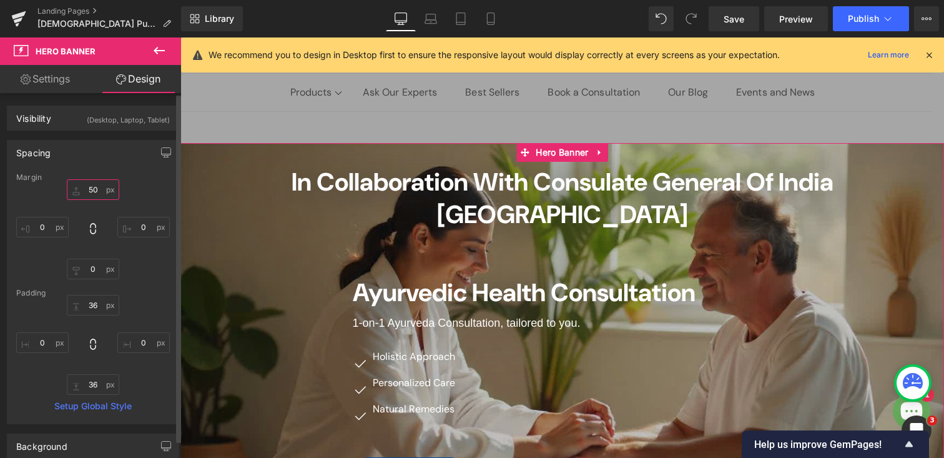
type input "5"
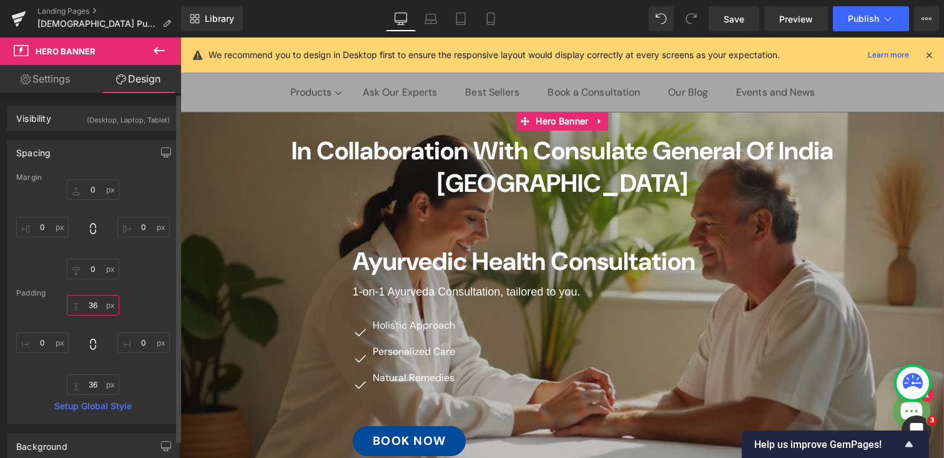
click at [91, 301] on input "36" at bounding box center [93, 305] width 52 height 21
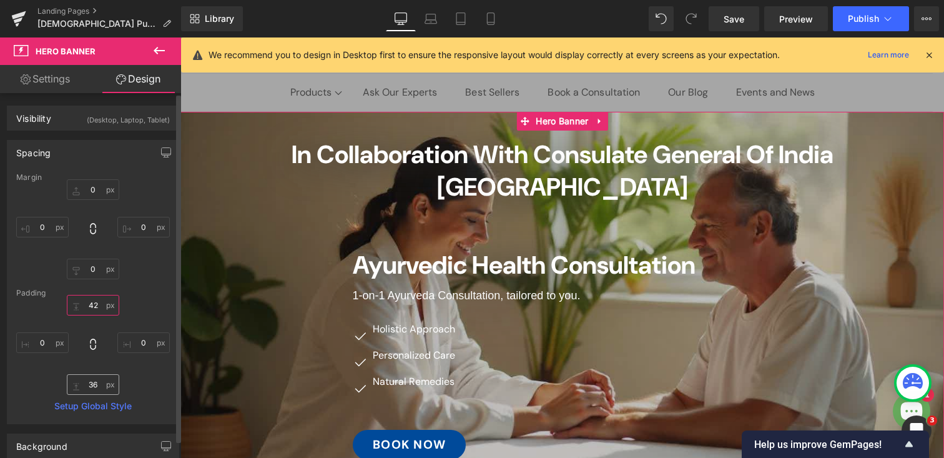
type input "42"
click at [89, 391] on input "36" at bounding box center [93, 384] width 52 height 21
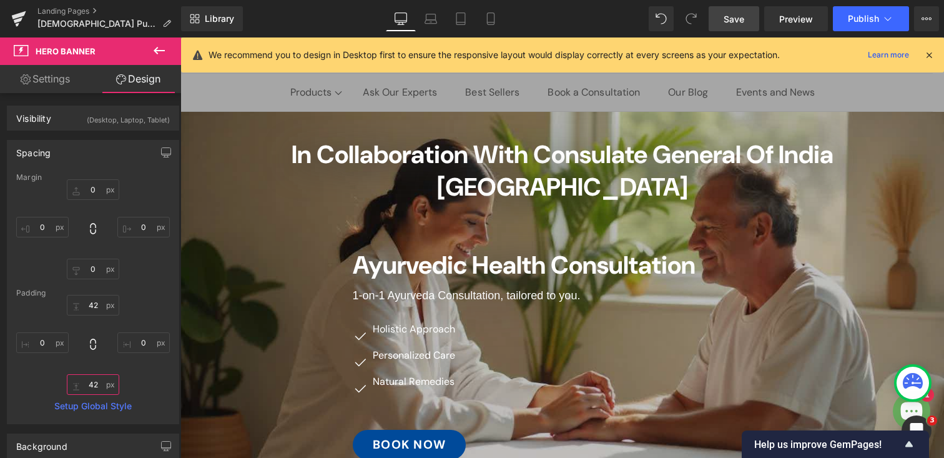
type input "42"
click at [732, 17] on span "Save" at bounding box center [734, 18] width 21 height 13
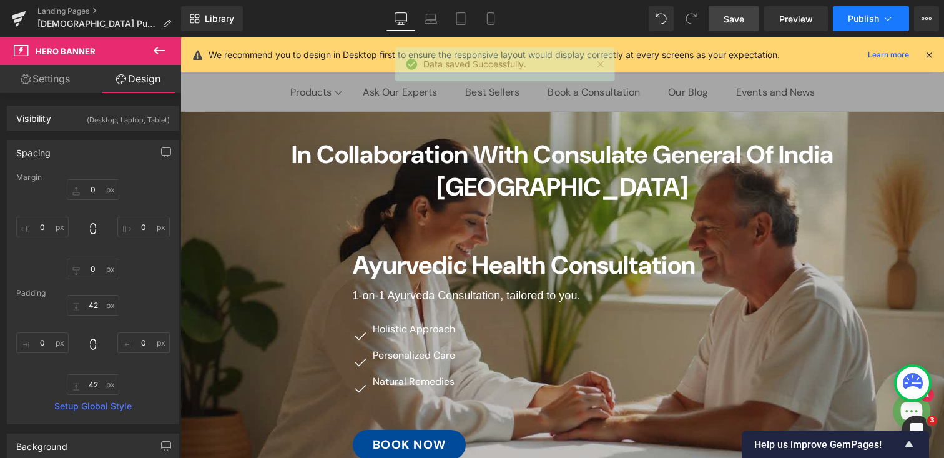
click at [858, 16] on span "Publish" at bounding box center [863, 19] width 31 height 10
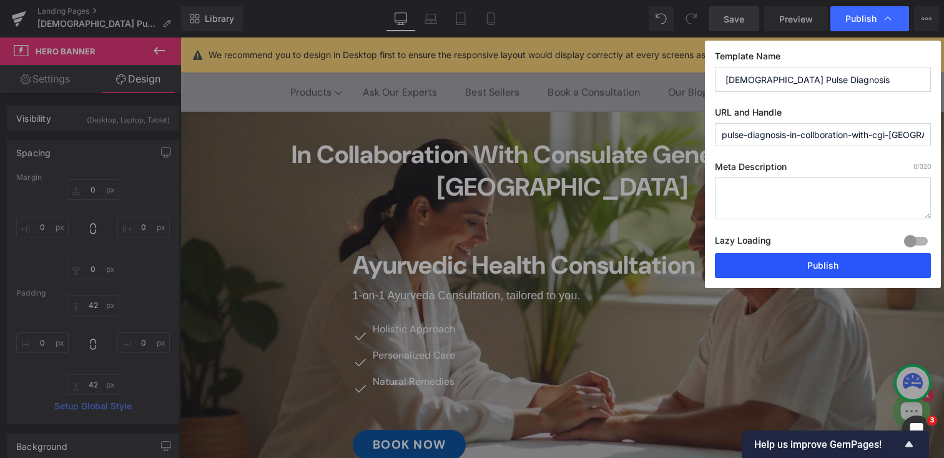
click at [780, 268] on button "Publish" at bounding box center [823, 265] width 216 height 25
